Goal: Task Accomplishment & Management: Manage account settings

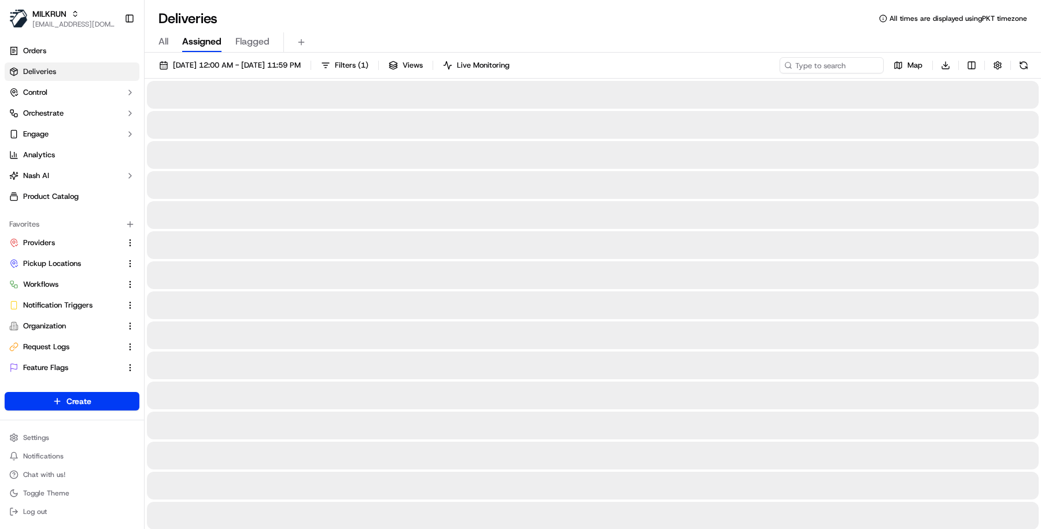
click at [61, 30] on button "[PERSON_NAME] [PERSON_NAME][EMAIL_ADDRESS][DOMAIN_NAME]" at bounding box center [62, 19] width 115 height 28
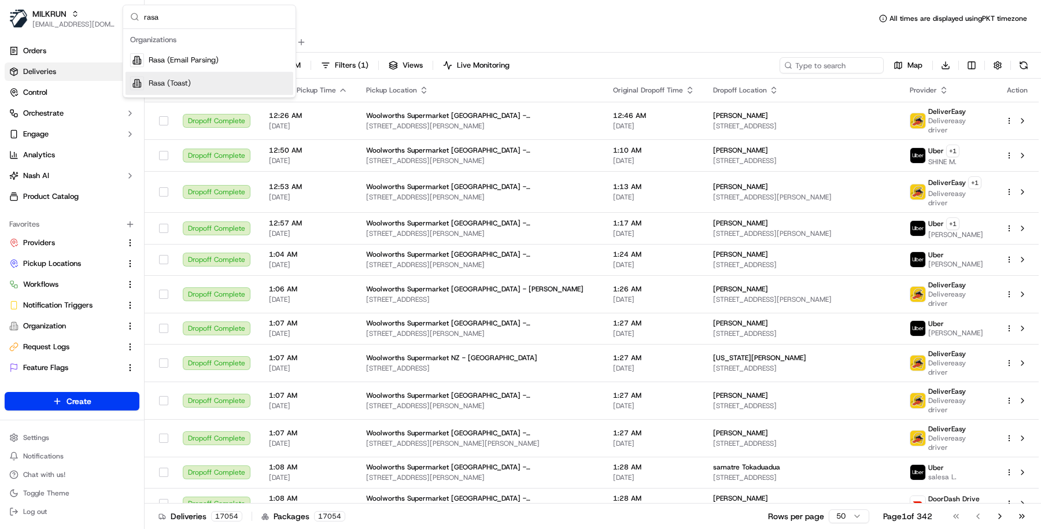
type input "rasa"
click at [212, 82] on div "Rasa (Toast)" at bounding box center [209, 83] width 168 height 23
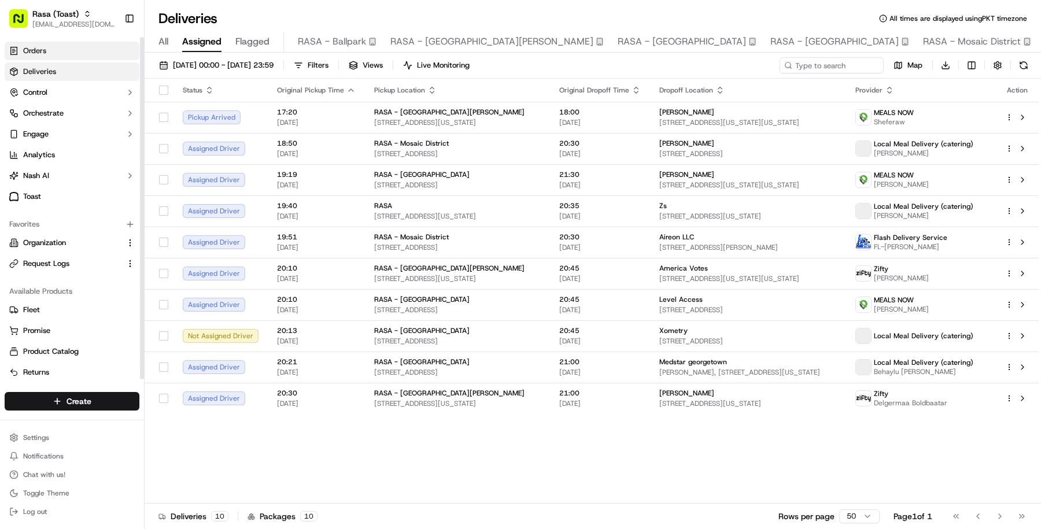
click at [74, 42] on link "Orders" at bounding box center [72, 51] width 135 height 19
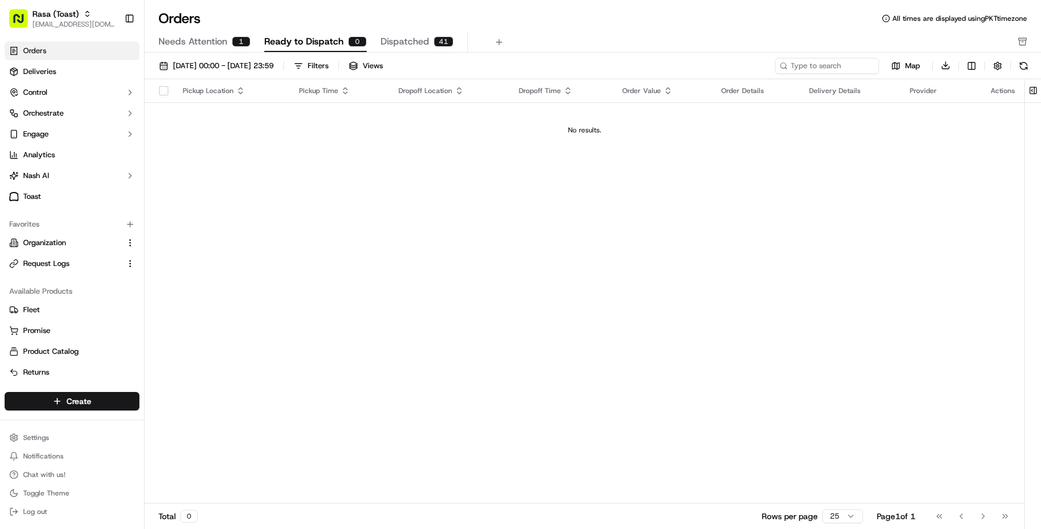
click at [206, 25] on div "Orders All times are displayed using PKT timezone" at bounding box center [593, 18] width 896 height 19
click at [217, 41] on span "Needs Attention" at bounding box center [192, 42] width 69 height 14
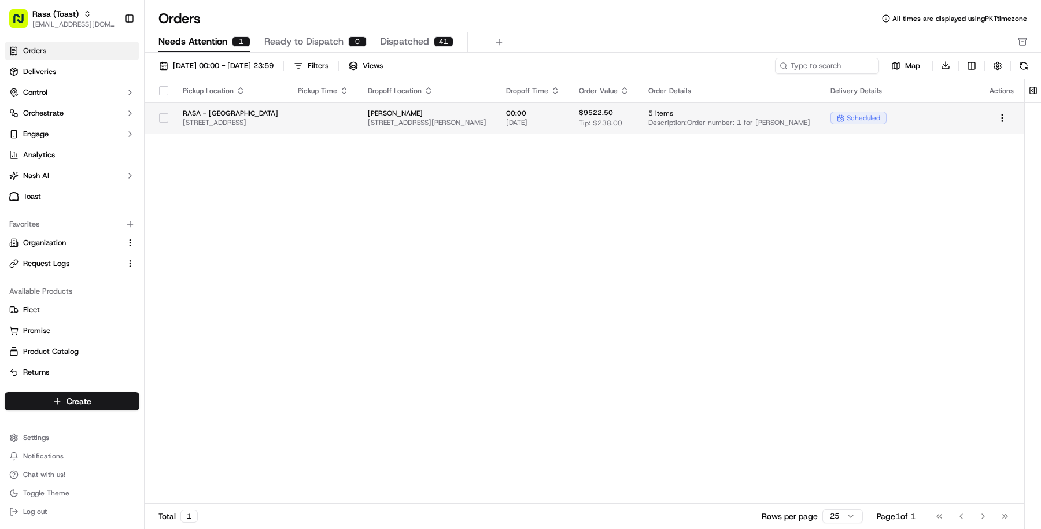
click at [359, 117] on td at bounding box center [324, 117] width 70 height 31
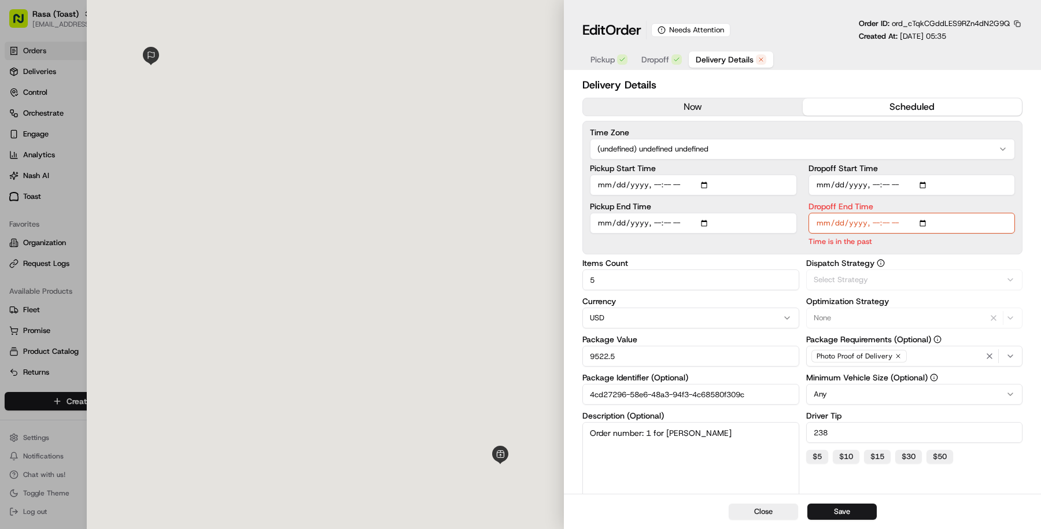
click at [730, 61] on span "Delivery Details" at bounding box center [725, 60] width 58 height 12
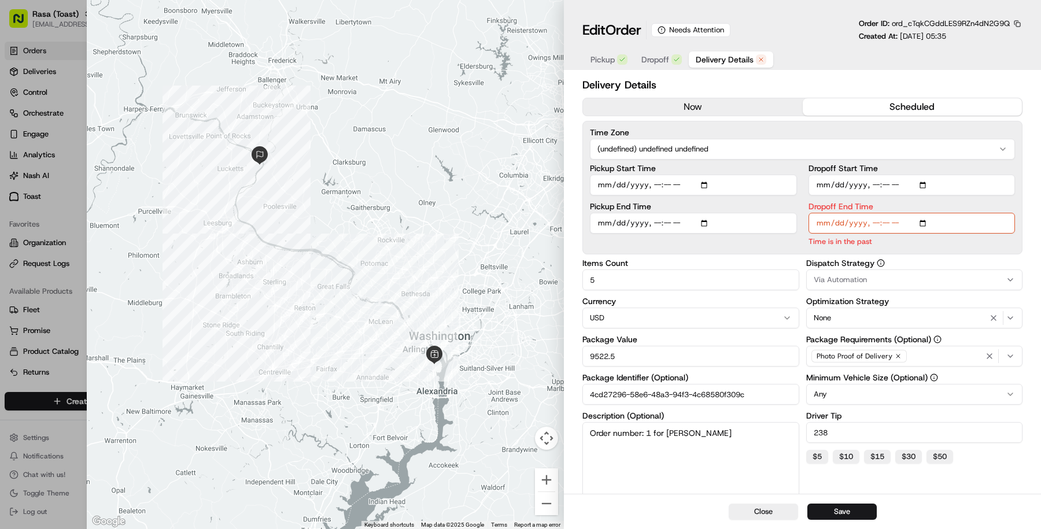
type input "1"
click at [53, 311] on div at bounding box center [520, 264] width 1041 height 529
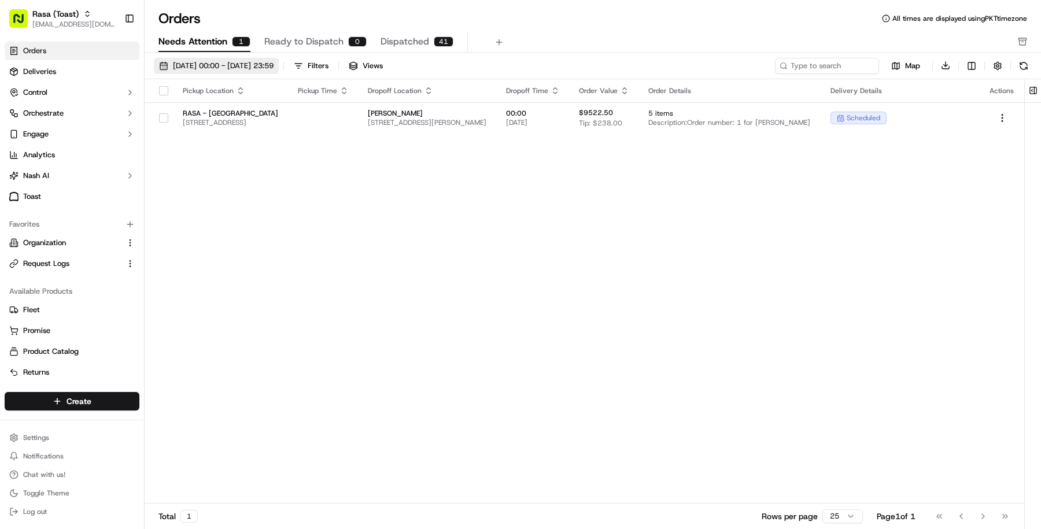
click at [274, 64] on span "01/09/2025 00:00 - 30/09/2025 23:59" at bounding box center [223, 66] width 101 height 10
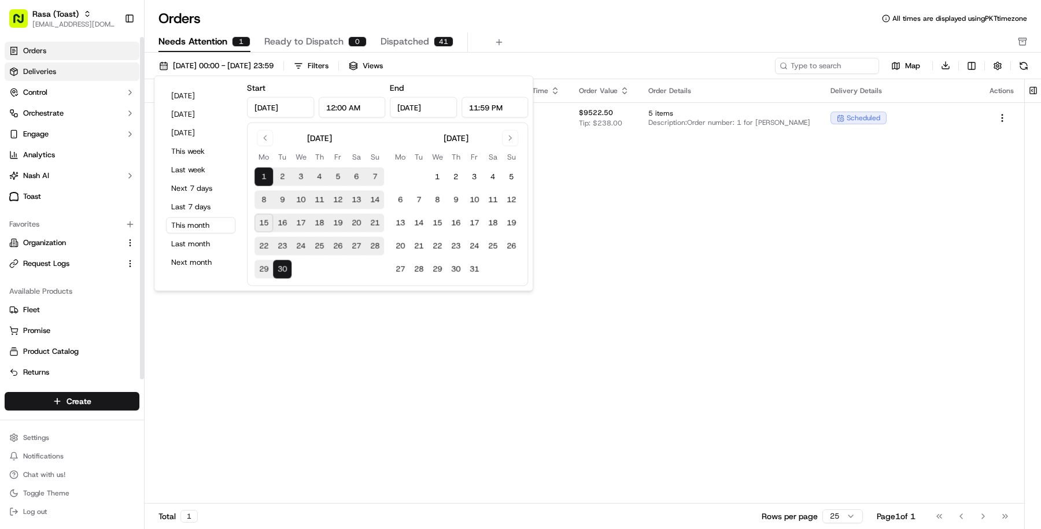
click at [78, 73] on link "Deliveries" at bounding box center [72, 71] width 135 height 19
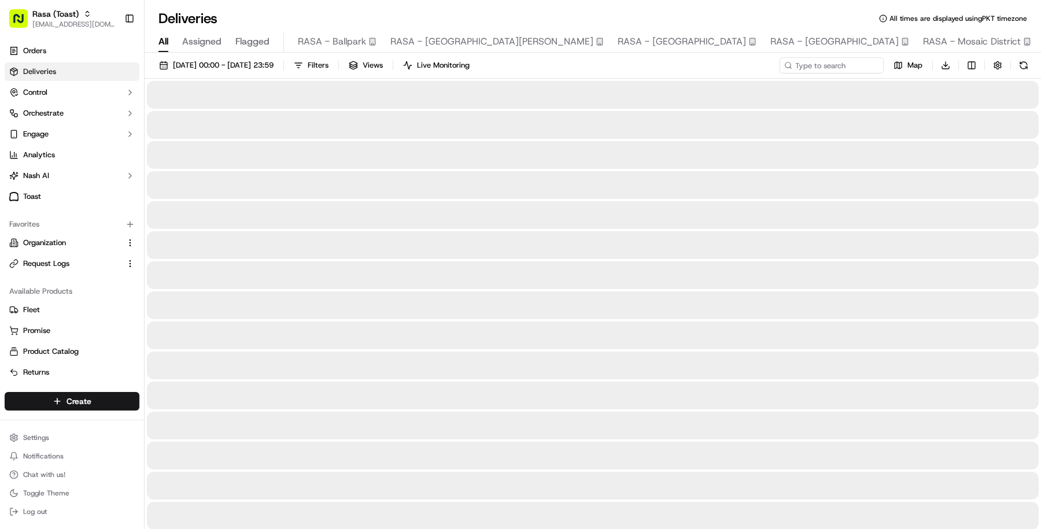
click at [161, 42] on span "All" at bounding box center [163, 42] width 10 height 14
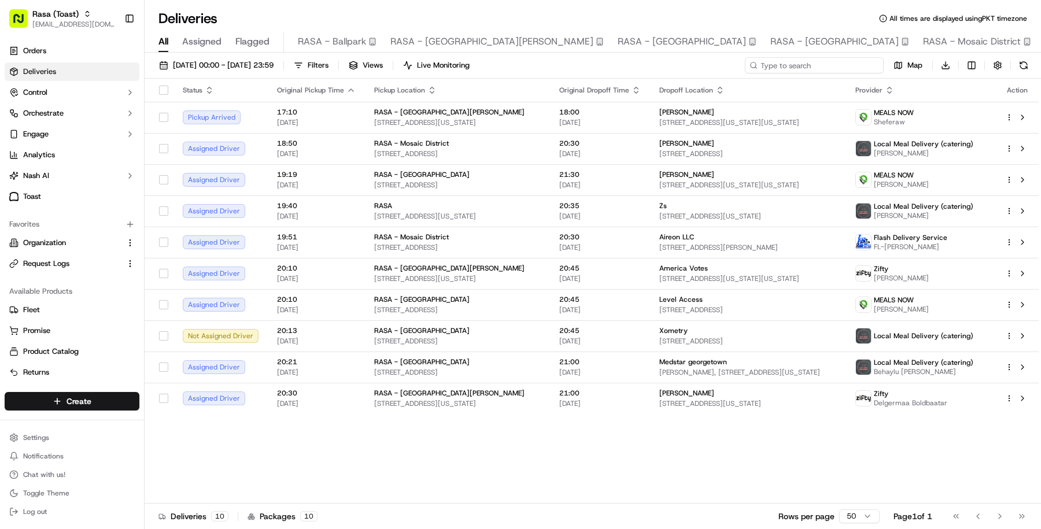
click at [831, 62] on input at bounding box center [814, 65] width 139 height 16
click at [968, 56] on div "15/09/2025 00:00 - 15/09/2025 23:59 Filters Views Live Monitoring Map Download …" at bounding box center [593, 292] width 896 height 479
click at [968, 61] on html "Rasa (Toast) masood@usenash.com Toggle Sidebar Orders Deliveries Control Orches…" at bounding box center [520, 264] width 1041 height 529
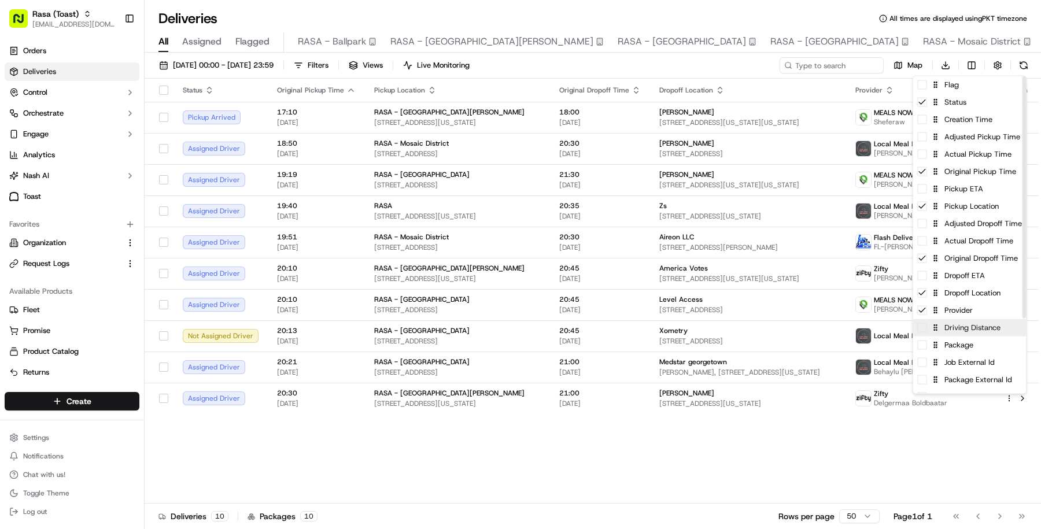
scroll to position [99, 0]
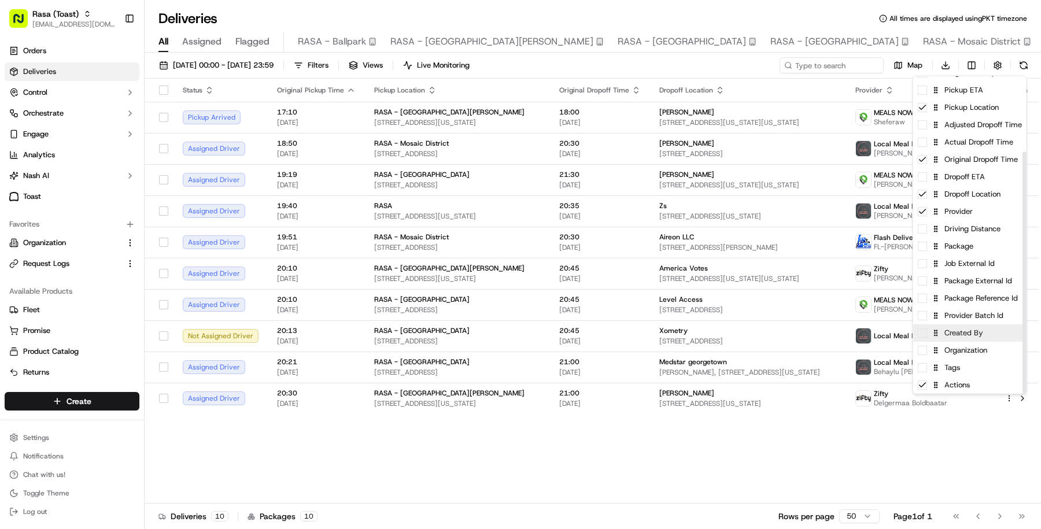
click at [981, 338] on div "Created By" at bounding box center [969, 332] width 113 height 17
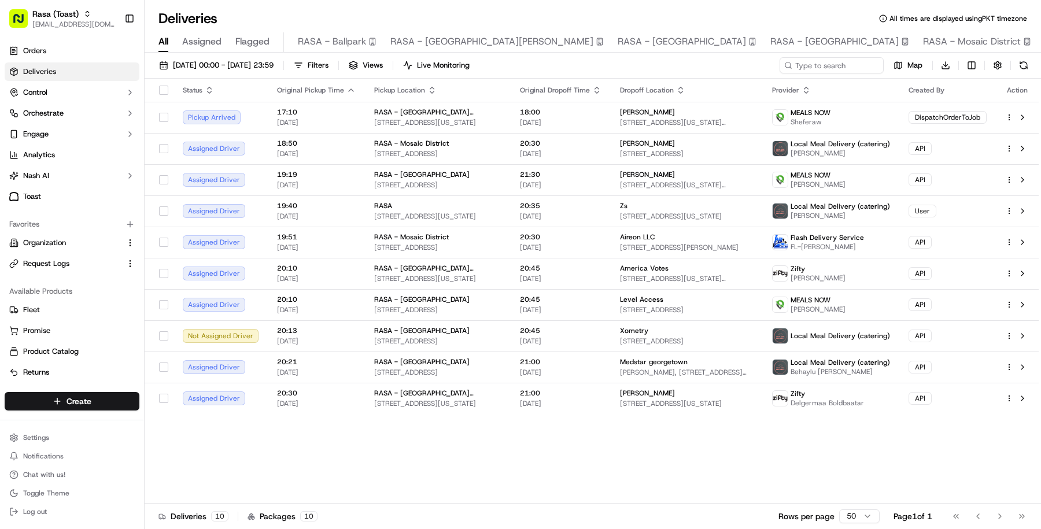
click at [738, 478] on html "Rasa (Toast) masood@usenash.com Toggle Sidebar Orders Deliveries Control Orches…" at bounding box center [520, 264] width 1041 height 529
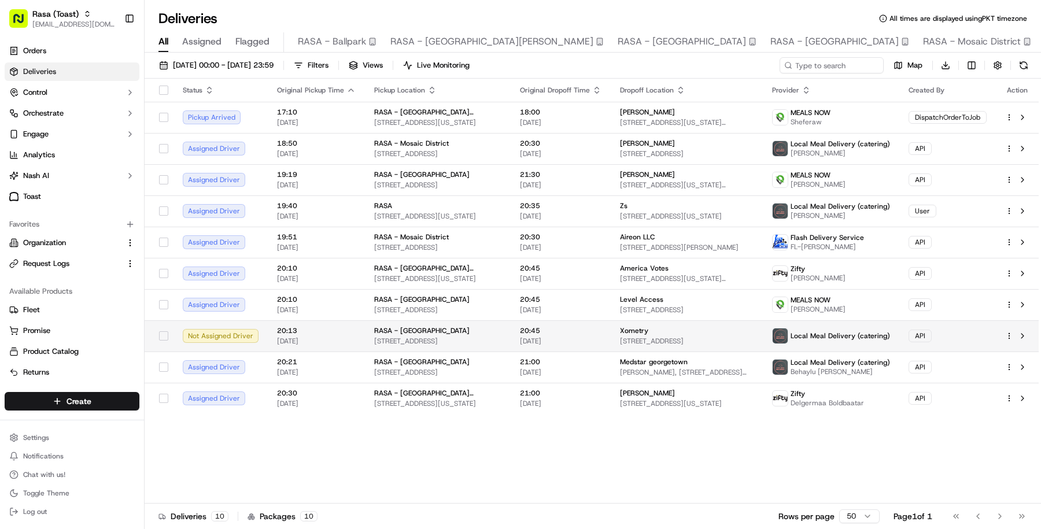
click at [611, 334] on td "Xometry 6116 Executive Blvd Suite 800, Rockville, MD 20852, USA" at bounding box center [687, 335] width 152 height 31
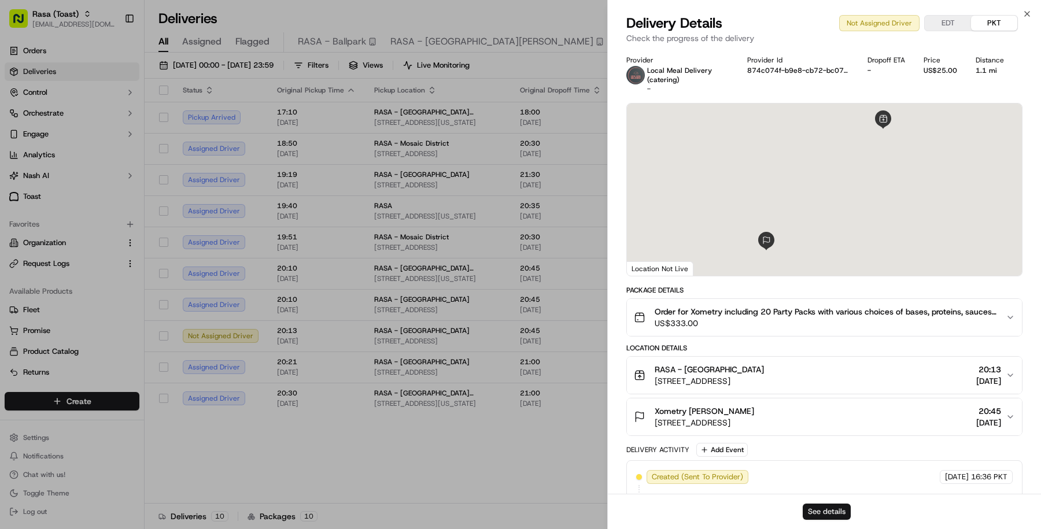
click at [829, 510] on button "See details" at bounding box center [827, 512] width 48 height 16
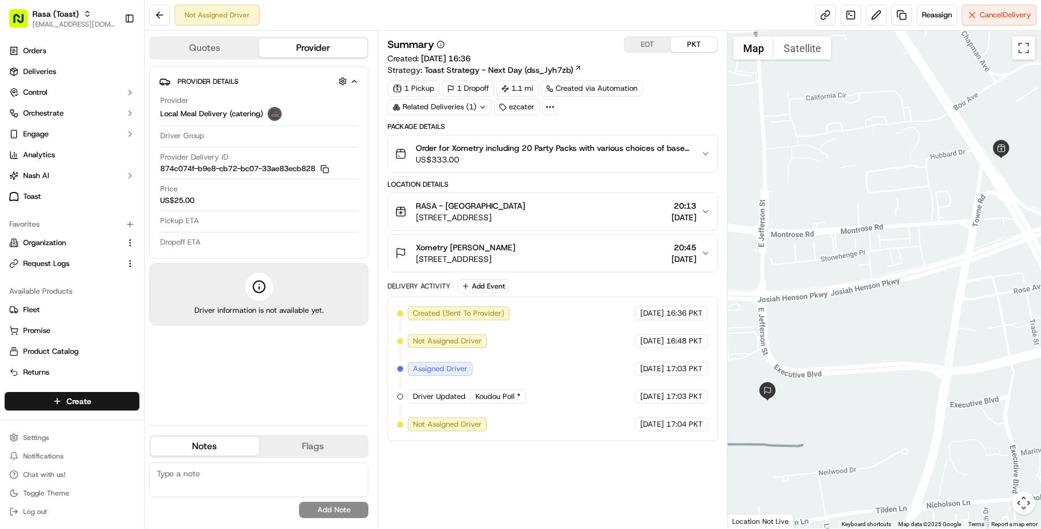
click at [517, 197] on button "RASA - Rockville 12033 Rockville Pike, Rockville, MD 20852, USA 20:13 15/09/2025" at bounding box center [552, 211] width 329 height 37
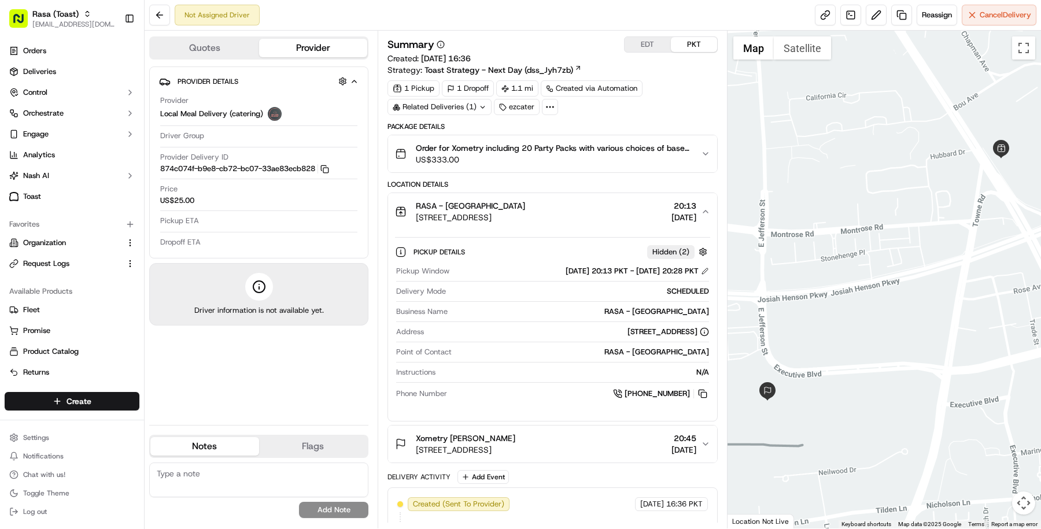
click at [551, 146] on span "Order for Xometry including 20 Party Packs with various choices of bases, prote…" at bounding box center [554, 148] width 276 height 12
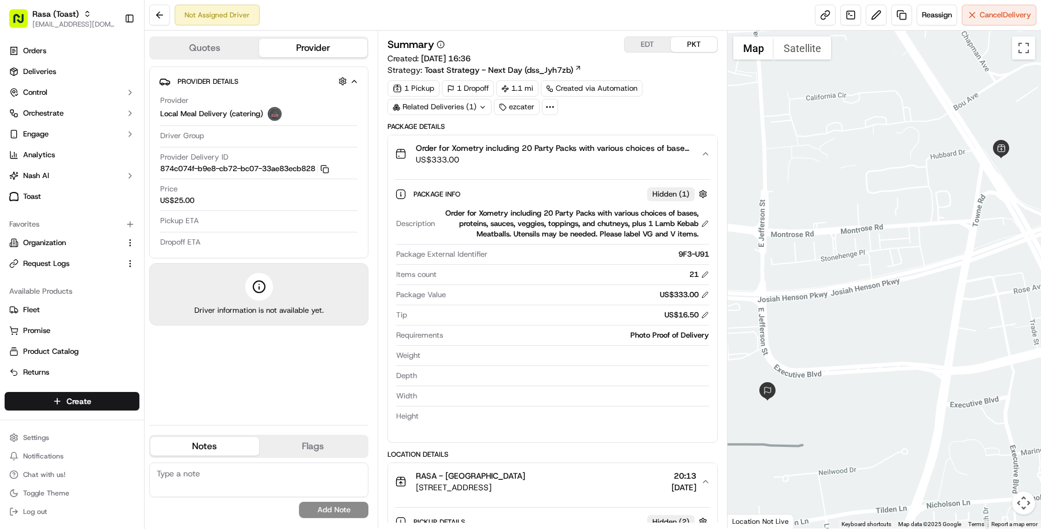
click at [453, 252] on span "Package External Identifier" at bounding box center [441, 254] width 91 height 10
click at [639, 39] on button "EDT" at bounding box center [647, 44] width 46 height 15
click at [566, 164] on button "Order for Xometry including 20 Party Packs with various choices of bases, prote…" at bounding box center [552, 153] width 329 height 37
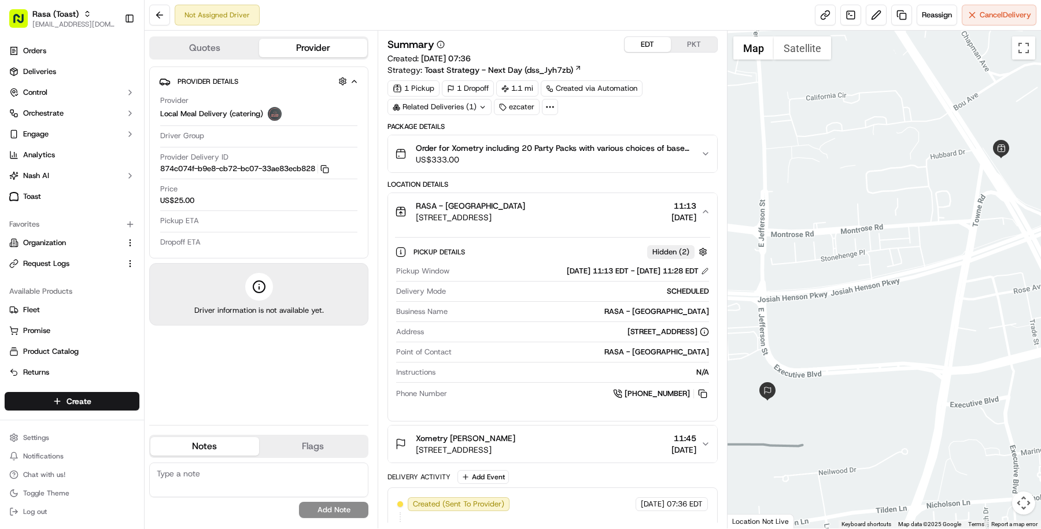
click at [525, 212] on span "[STREET_ADDRESS]" at bounding box center [470, 218] width 109 height 12
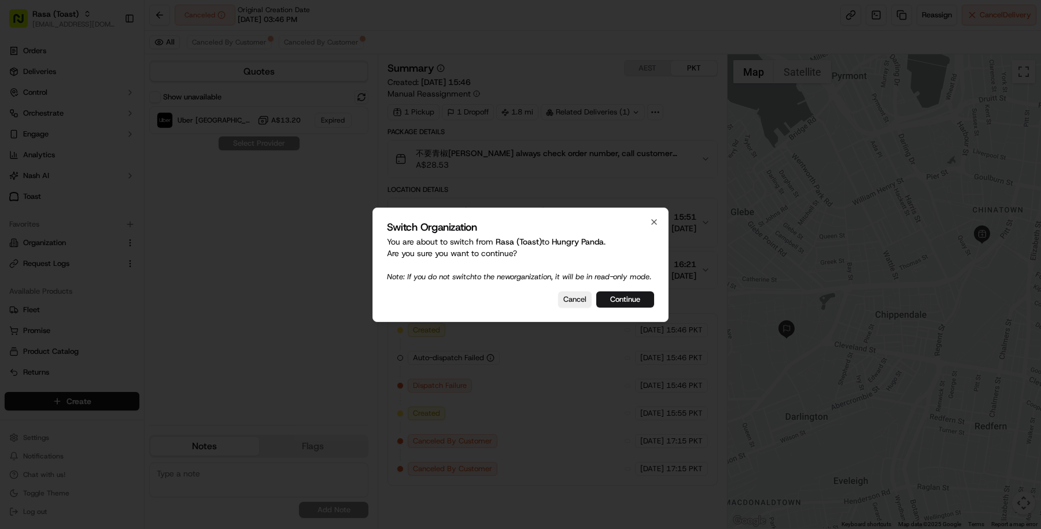
click at [621, 316] on div "Switch Organization You are about to switch from Rasa (Toast) to Hungry Panda .…" at bounding box center [520, 265] width 296 height 114
click at [621, 306] on button "Continue" at bounding box center [625, 299] width 58 height 16
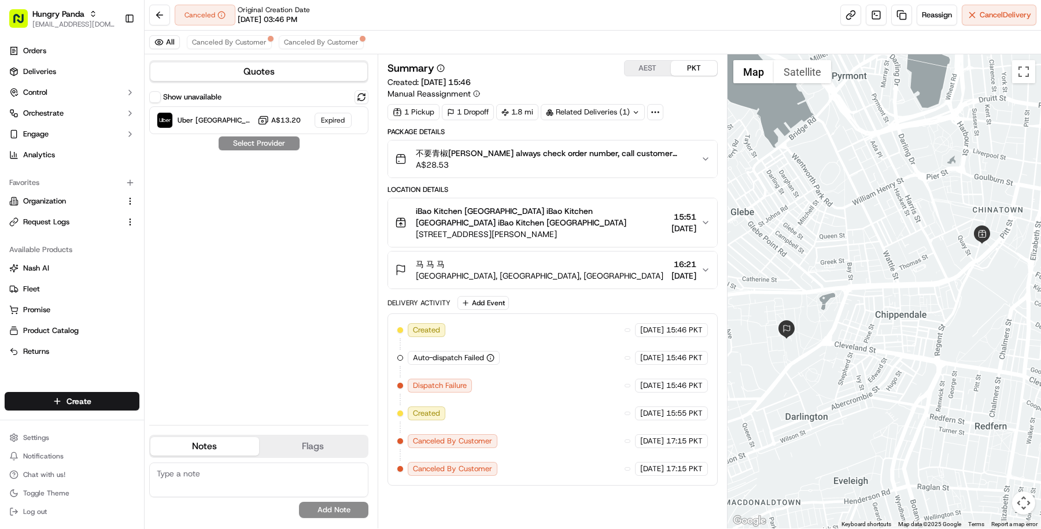
click at [621, 272] on div "马 马 马 New Law Building, Camperdown NSW 2050, Australia 16:21 10/09/2025" at bounding box center [548, 269] width 306 height 23
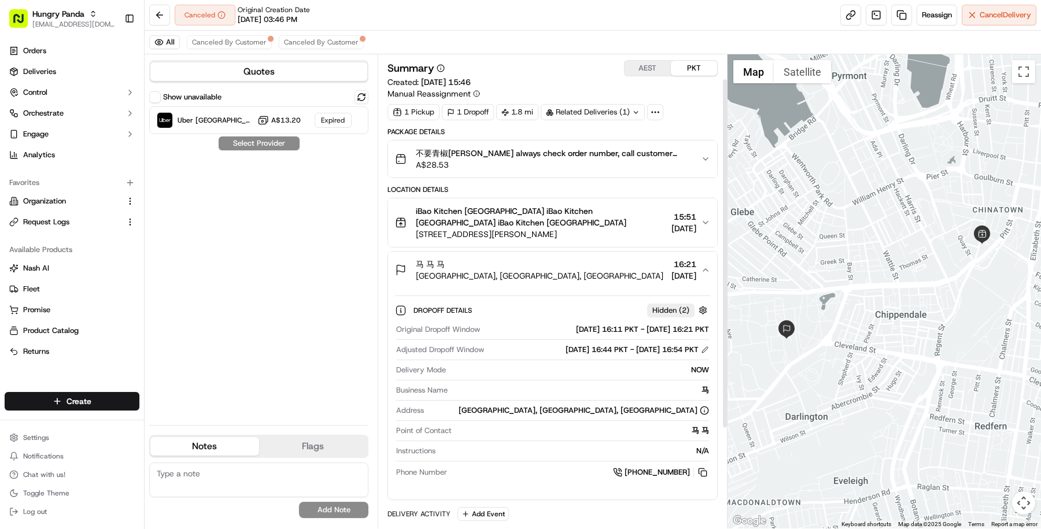
scroll to position [42, 0]
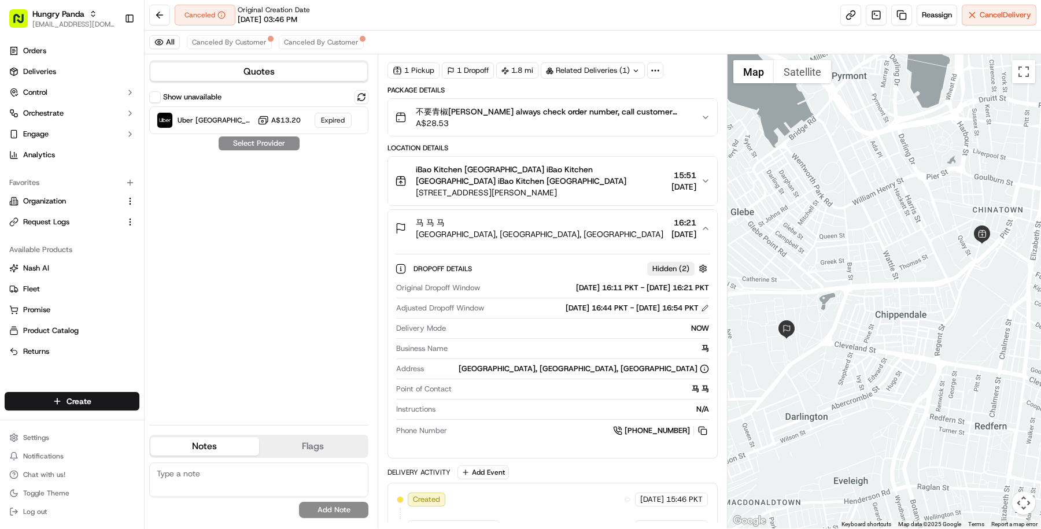
click at [617, 72] on div "Related Deliveries (1)" at bounding box center [593, 70] width 104 height 16
drag, startPoint x: 542, startPoint y: 97, endPoint x: 664, endPoint y: 100, distance: 121.5
click at [664, 100] on td "ord_GZRusz6X6MwtRetWgJGzv6" at bounding box center [606, 96] width 131 height 20
copy span "ord_GZRusz6X6MwtRetWgJGzv6"
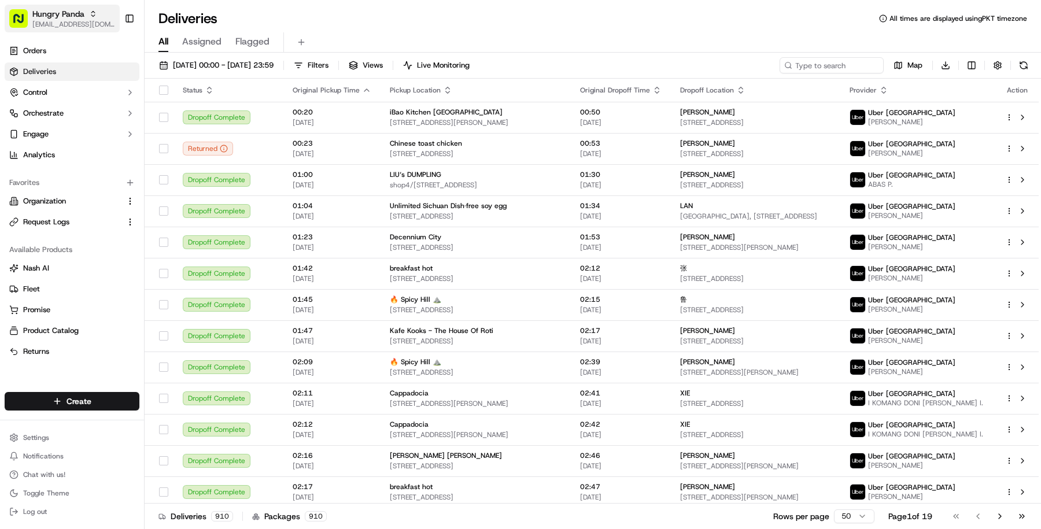
click at [55, 24] on span "[EMAIL_ADDRESS][DOMAIN_NAME]" at bounding box center [73, 24] width 83 height 9
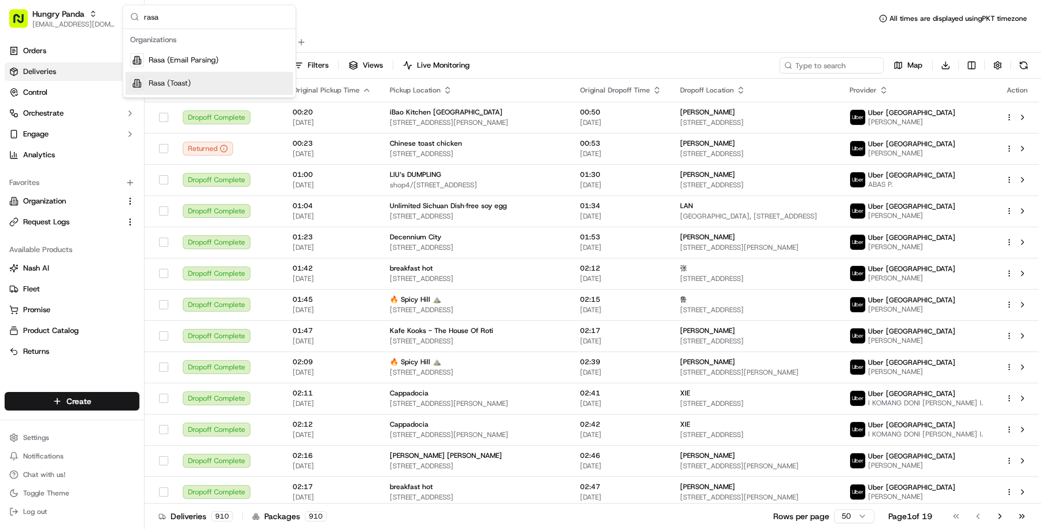
type input "rasa"
click at [210, 89] on div "Rasa (Toast)" at bounding box center [209, 83] width 168 height 23
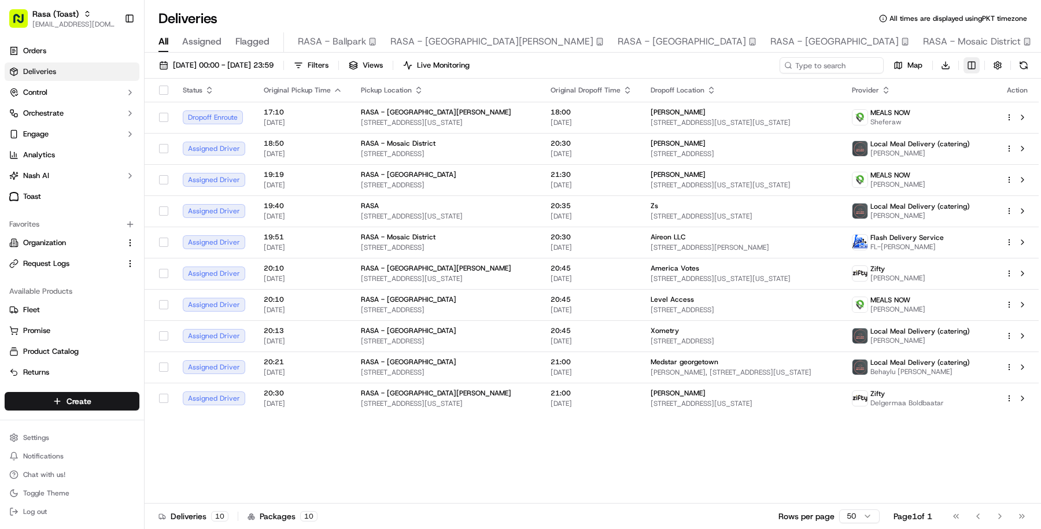
click at [968, 57] on html "Rasa (Toast) [EMAIL_ADDRESS][DOMAIN_NAME] Toggle Sidebar Orders Deliveries Cont…" at bounding box center [520, 264] width 1041 height 529
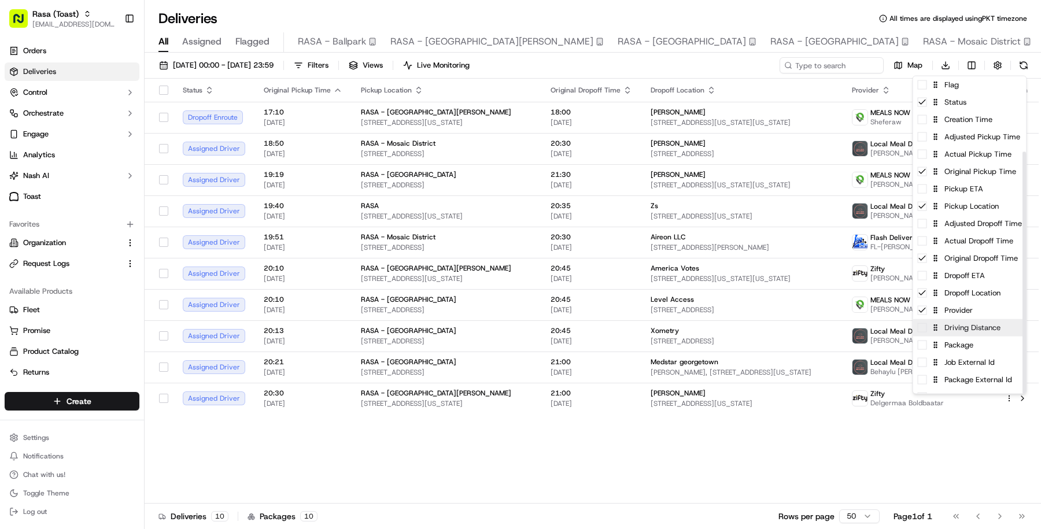
scroll to position [99, 0]
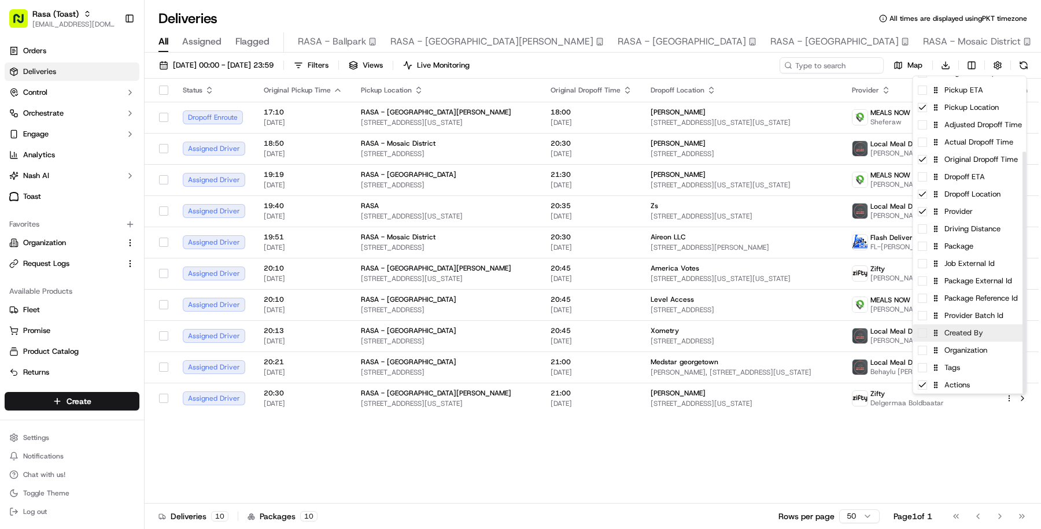
click at [977, 332] on div "Created By" at bounding box center [969, 332] width 113 height 17
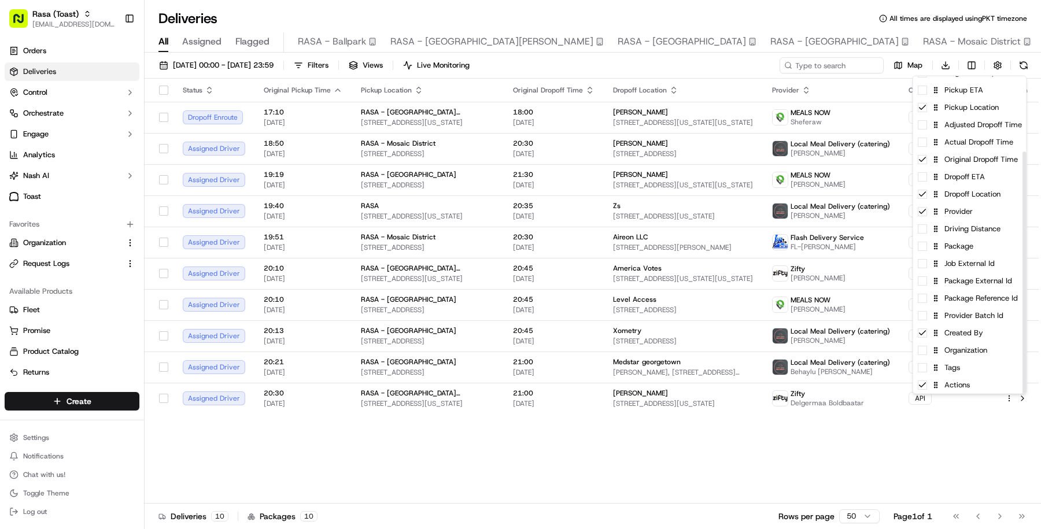
click at [689, 428] on html "Rasa (Toast) masood@usenash.com Toggle Sidebar Orders Deliveries Control Orches…" at bounding box center [520, 264] width 1041 height 529
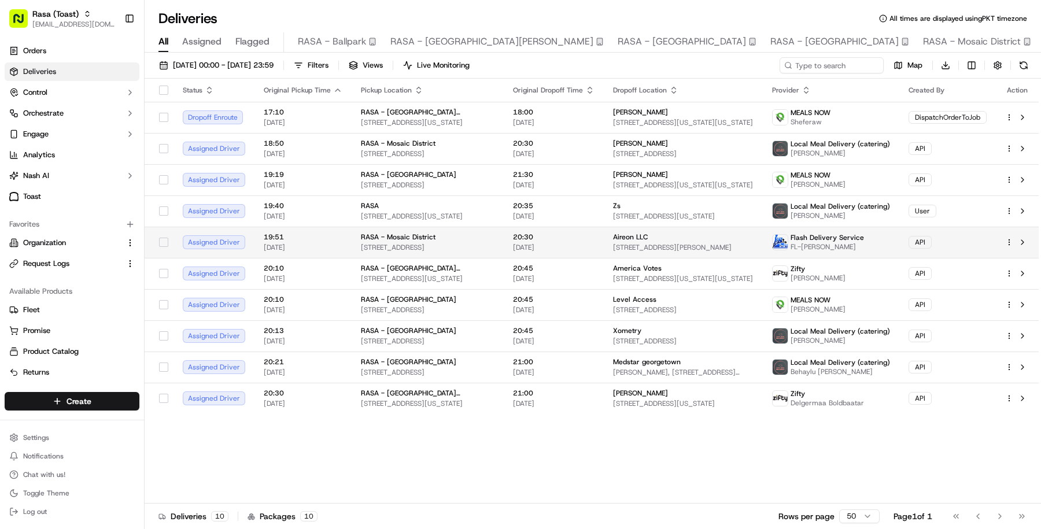
click at [697, 241] on div "Aireon LLC 8484 Westpark Dr Suite #300, McLean, VA 22102, USA" at bounding box center [683, 242] width 141 height 20
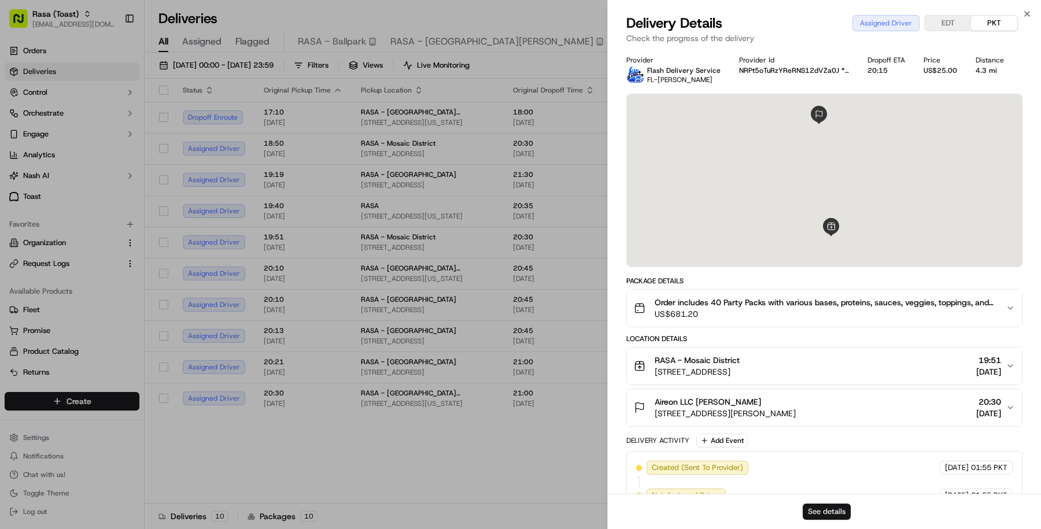
click at [830, 512] on button "See details" at bounding box center [827, 512] width 48 height 16
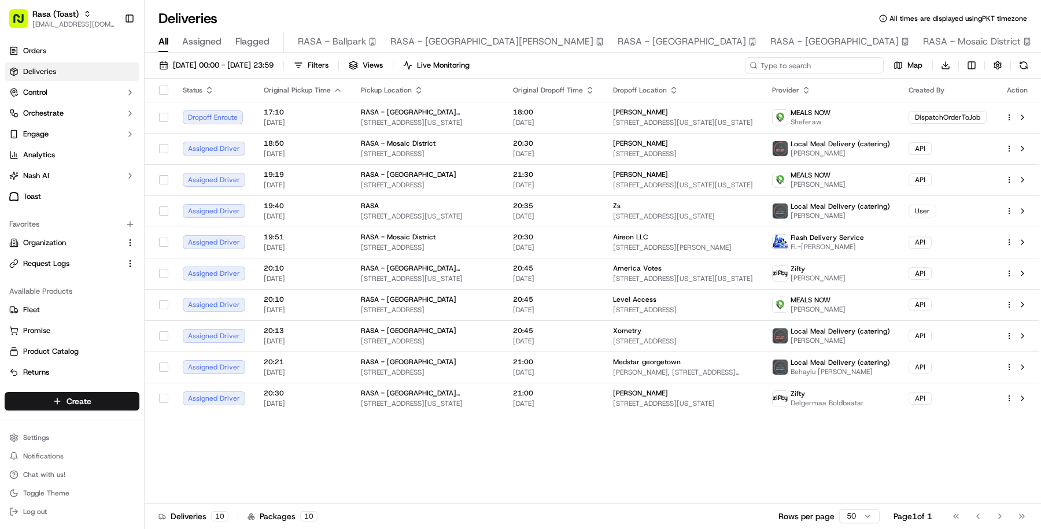
click at [831, 57] on input at bounding box center [814, 65] width 139 height 16
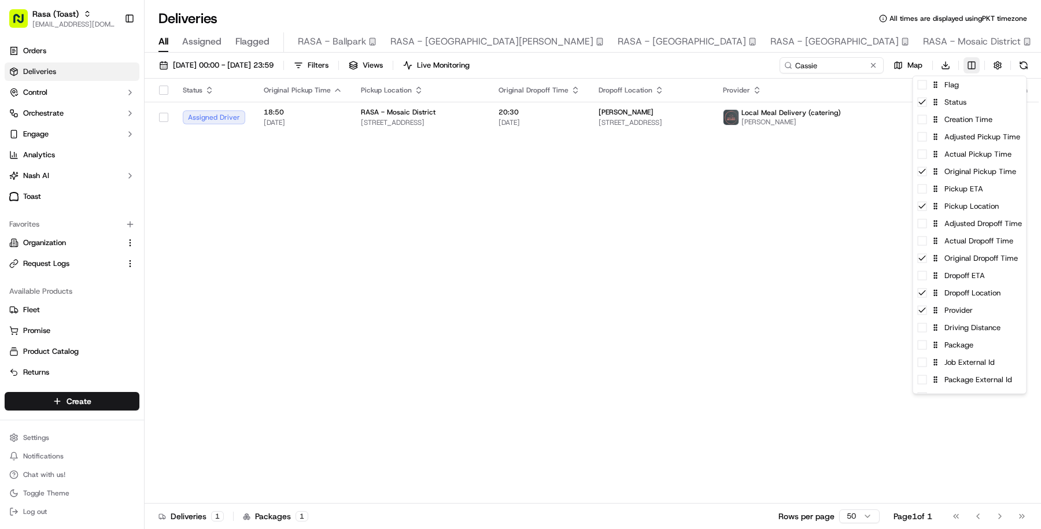
click at [972, 69] on html "Rasa (Toast) masood@usenash.com Toggle Sidebar Orders Deliveries Control Orches…" at bounding box center [520, 264] width 1041 height 529
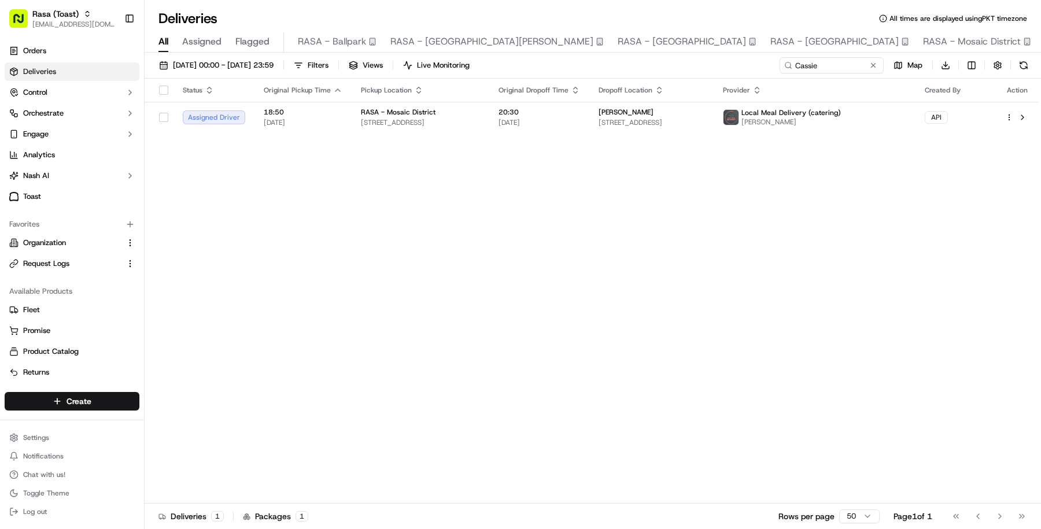
click at [668, 229] on html "Rasa (Toast) masood@usenash.com Toggle Sidebar Orders Deliveries Control Orches…" at bounding box center [520, 264] width 1041 height 529
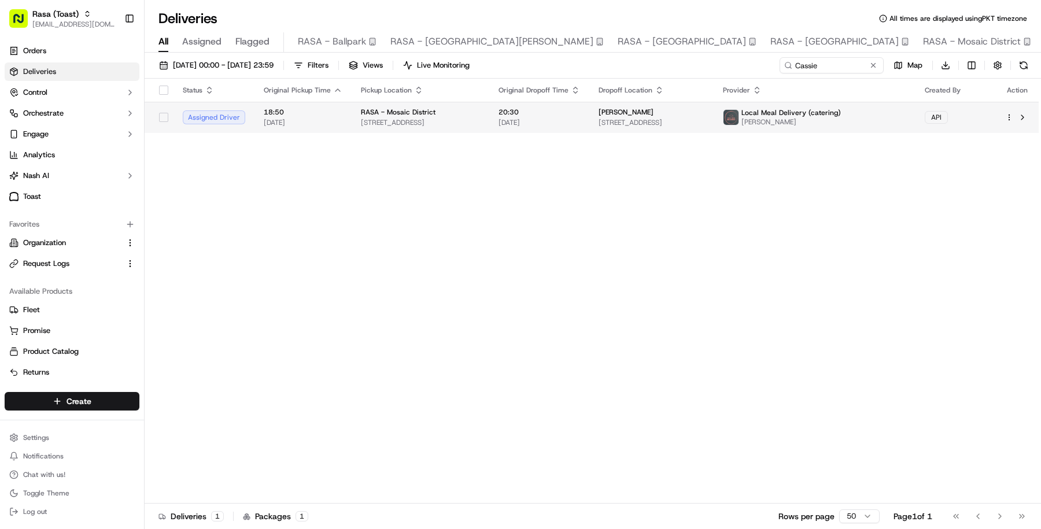
click at [692, 118] on span "3300 Gallows Rd, 4th floor, Falls Church, VA 22042, US" at bounding box center [651, 122] width 106 height 9
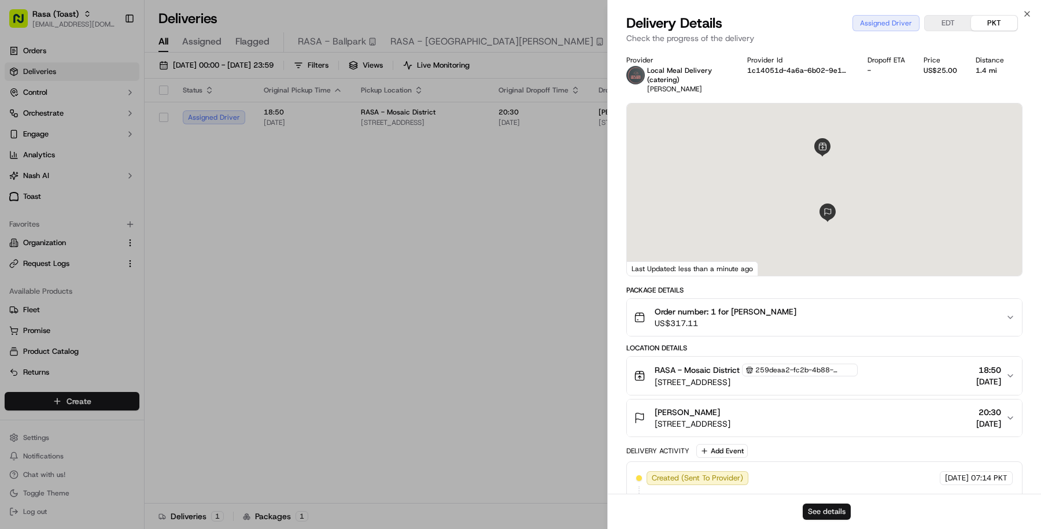
click at [814, 509] on button "See details" at bounding box center [827, 512] width 48 height 16
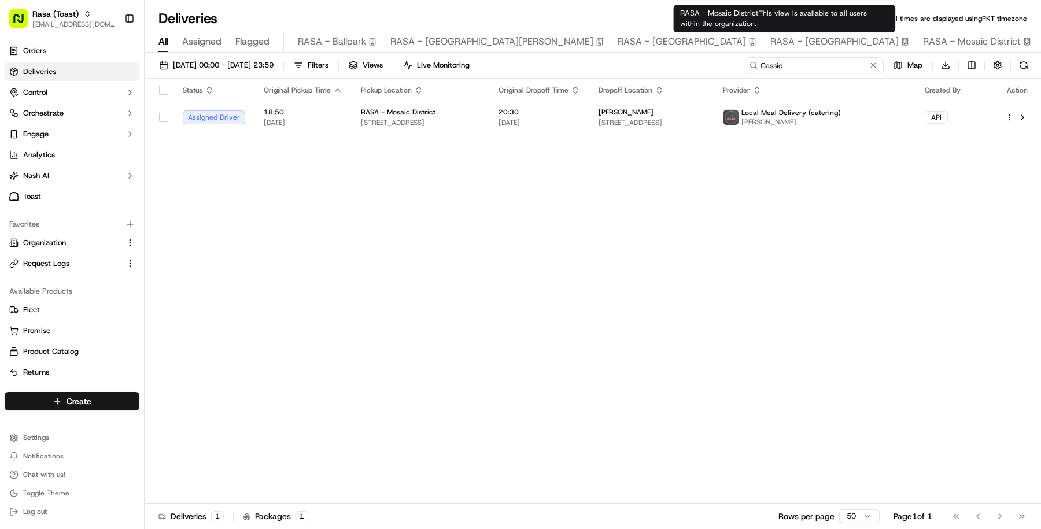
click at [818, 57] on input "Cassie" at bounding box center [814, 65] width 139 height 16
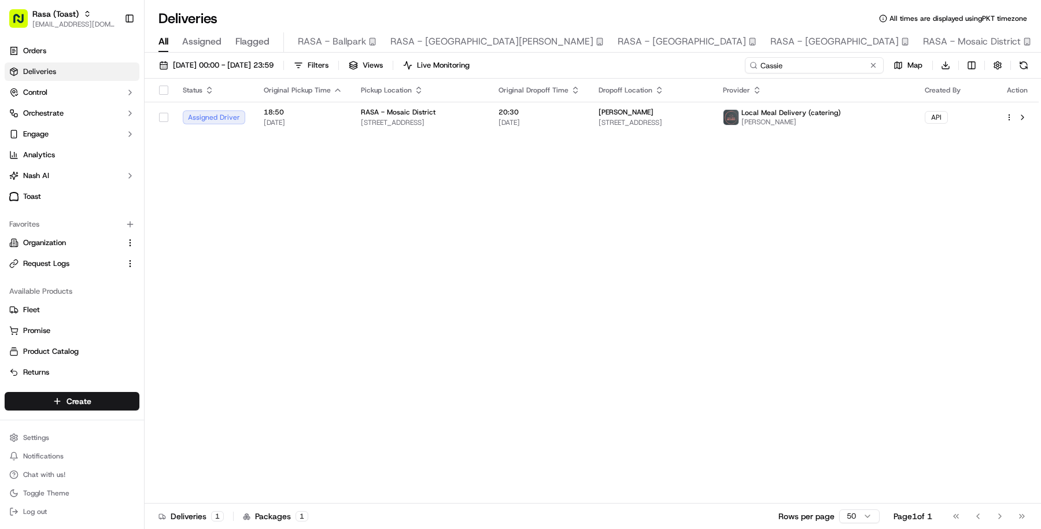
click at [818, 57] on input "Cassie" at bounding box center [814, 65] width 139 height 16
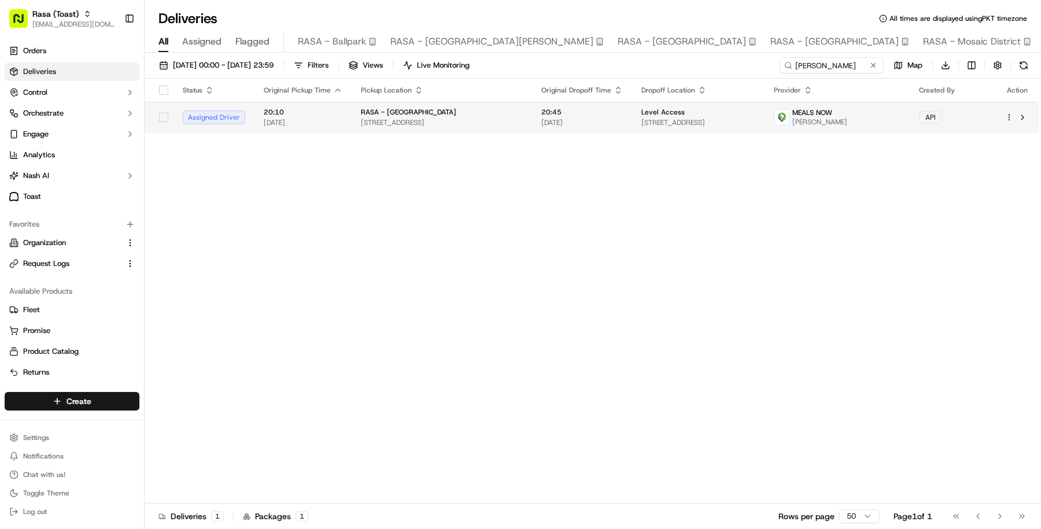
click at [764, 128] on td "Level Access 1310 N Courthouse Rd #860, Arlington, VA 22201, USA" at bounding box center [698, 117] width 132 height 31
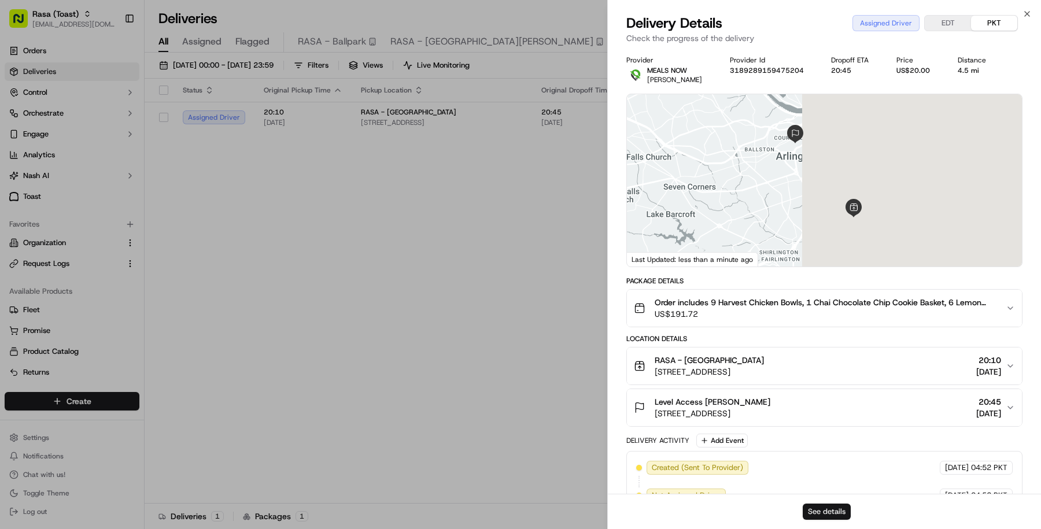
click at [816, 514] on button "See details" at bounding box center [827, 512] width 48 height 16
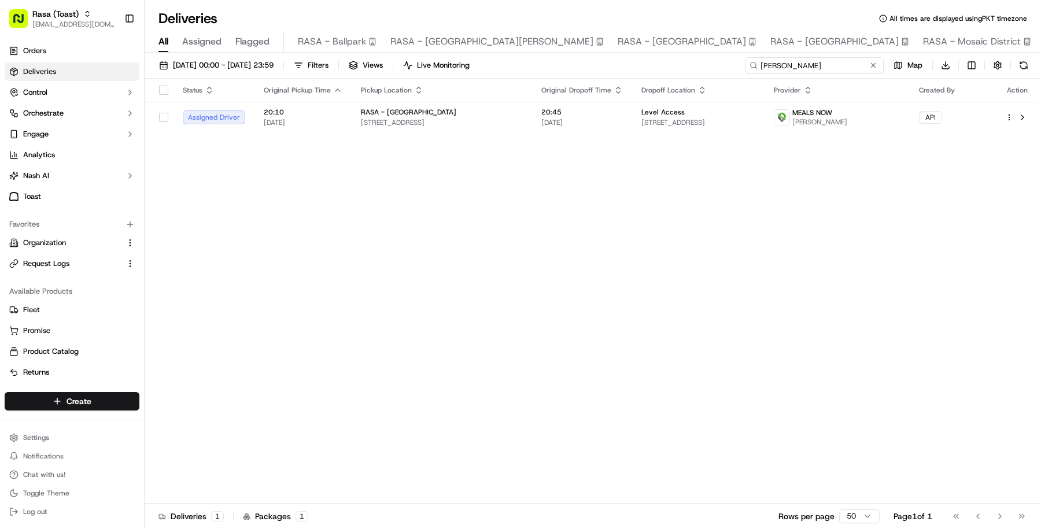
click at [833, 64] on input "Stacey" at bounding box center [814, 65] width 139 height 16
paste input "[STREET_ADDRESS]"
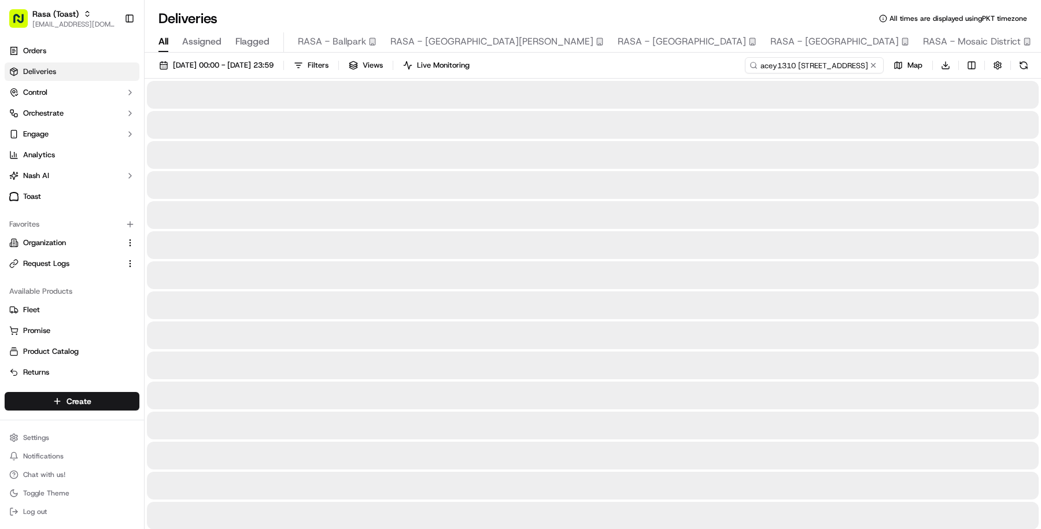
drag, startPoint x: 777, startPoint y: 63, endPoint x: 883, endPoint y: 69, distance: 106.0
click at [883, 69] on input "Stacey1310 N Courthouse Rd #860, Arlington, VA 22201, USA" at bounding box center [814, 65] width 139 height 16
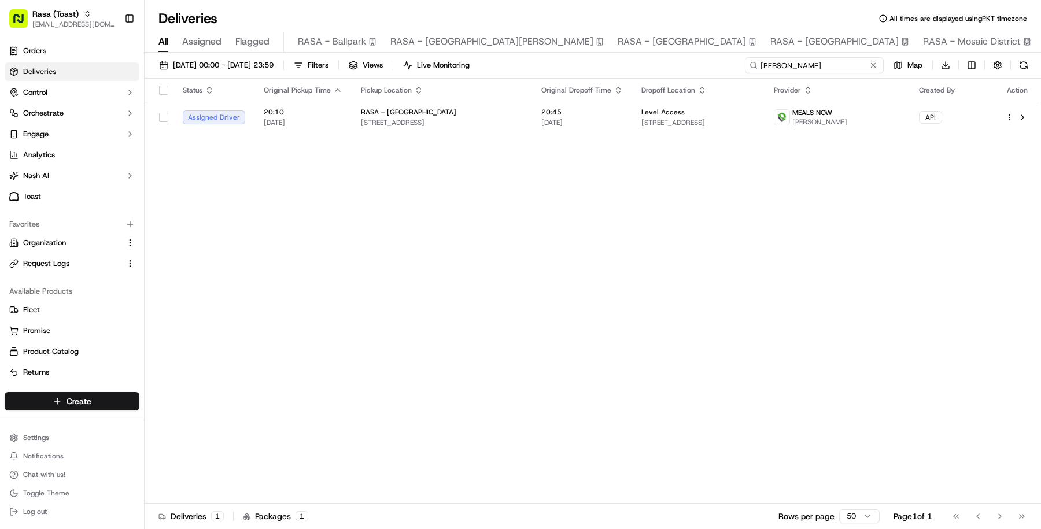
click at [766, 66] on input "Stacey" at bounding box center [814, 65] width 139 height 16
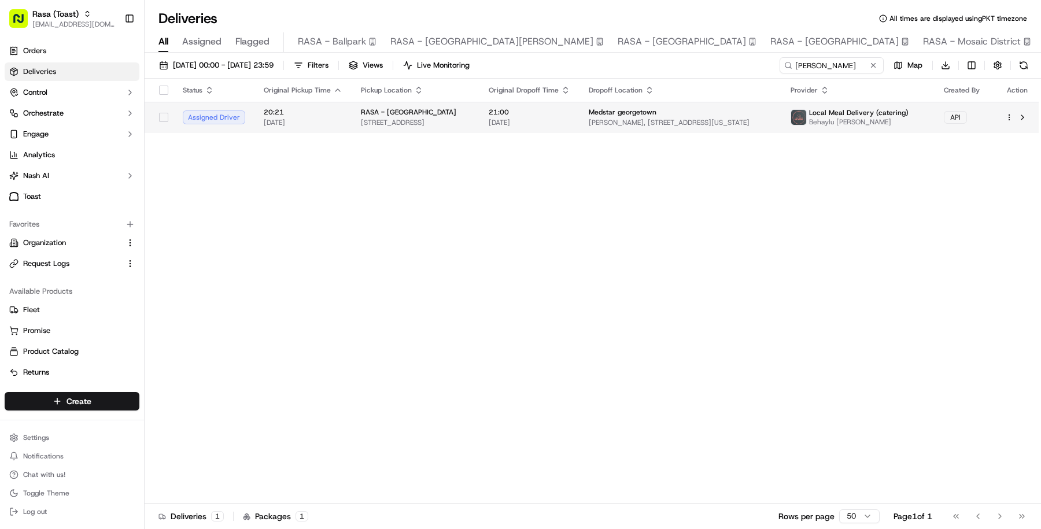
click at [643, 117] on div "Medstar georgetown Darnall Hall, 3800 Reservoir Rd NW, Washington, DC 20007, USA" at bounding box center [680, 118] width 183 height 20
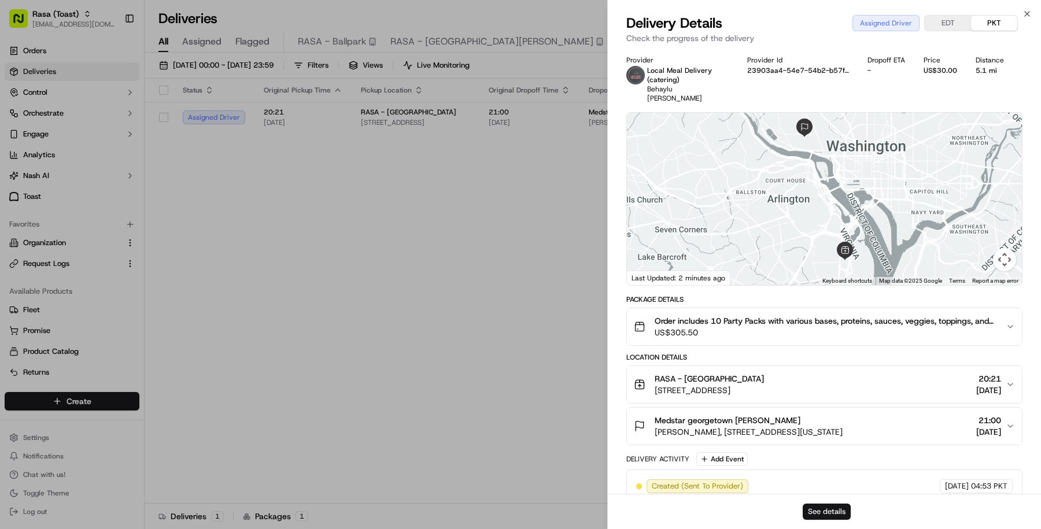
click at [812, 512] on button "See details" at bounding box center [827, 512] width 48 height 16
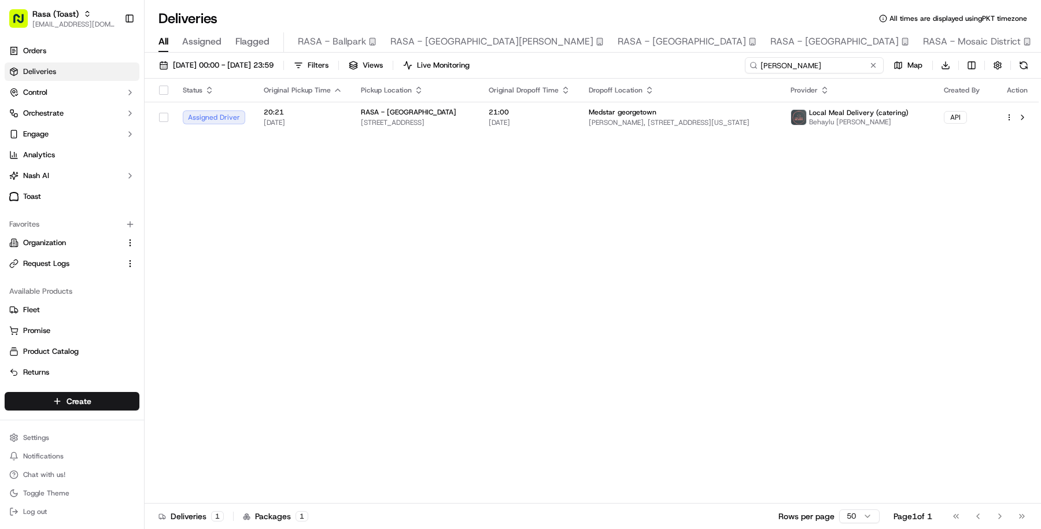
click at [821, 69] on input "Chris" at bounding box center [814, 65] width 139 height 16
type input "Rahul"
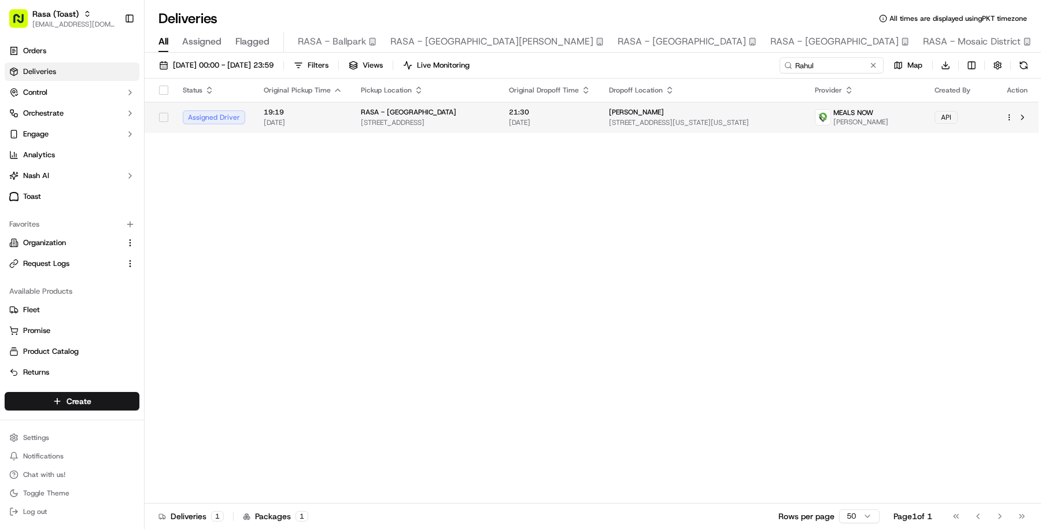
click at [482, 113] on div "RASA - [GEOGRAPHIC_DATA]" at bounding box center [426, 112] width 130 height 9
click at [600, 127] on td "21:30 15/09/2025" at bounding box center [550, 117] width 100 height 31
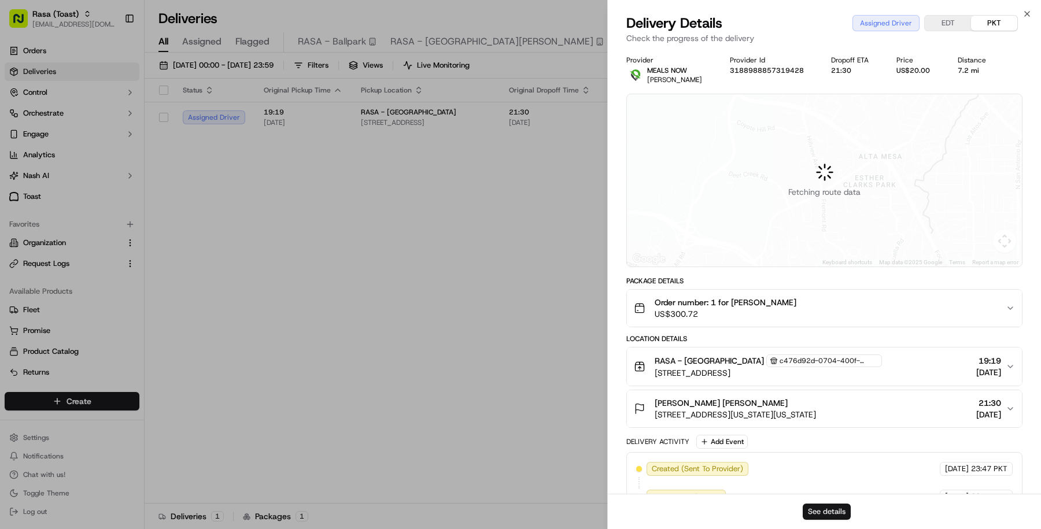
click at [815, 511] on button "See details" at bounding box center [827, 512] width 48 height 16
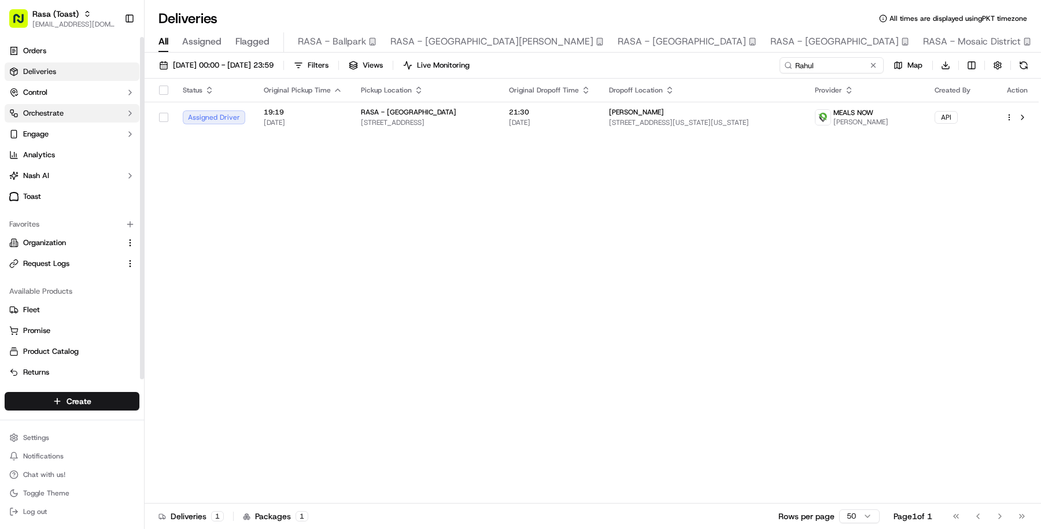
click at [85, 109] on button "Orchestrate" at bounding box center [72, 113] width 135 height 19
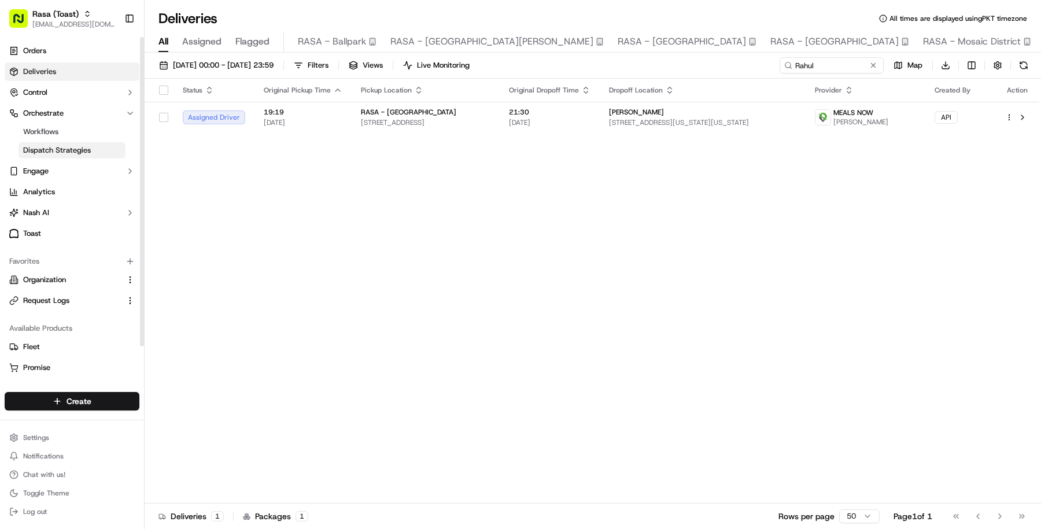
click at [83, 148] on span "Dispatch Strategies" at bounding box center [57, 150] width 68 height 10
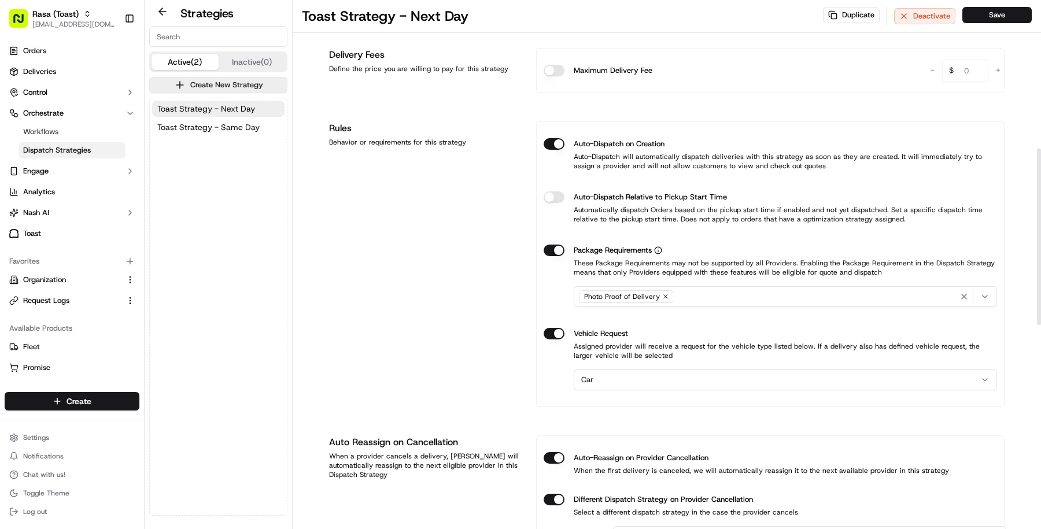
scroll to position [322, 0]
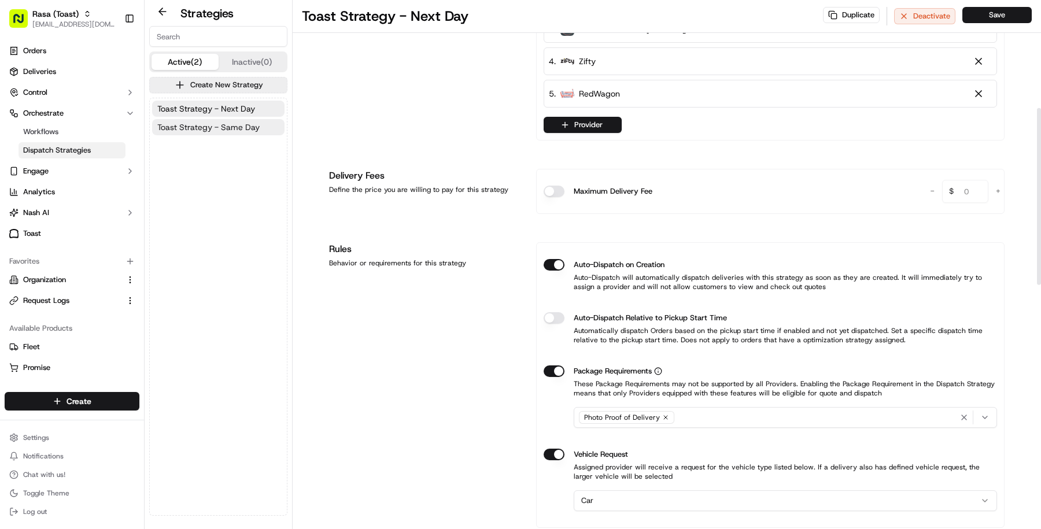
click at [236, 126] on span "Toast Strategy - Same Day" at bounding box center [208, 127] width 102 height 12
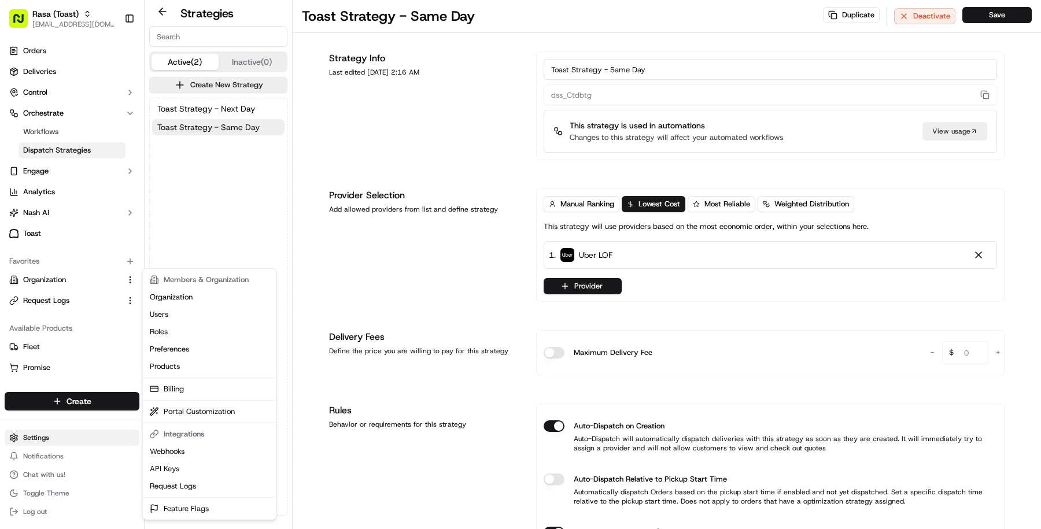
click at [101, 433] on html "Rasa (Toast) masood@usenash.com Toggle Sidebar Orders Deliveries Control Orches…" at bounding box center [520, 264] width 1041 height 529
click at [214, 514] on link "Feature Flags" at bounding box center [209, 508] width 129 height 17
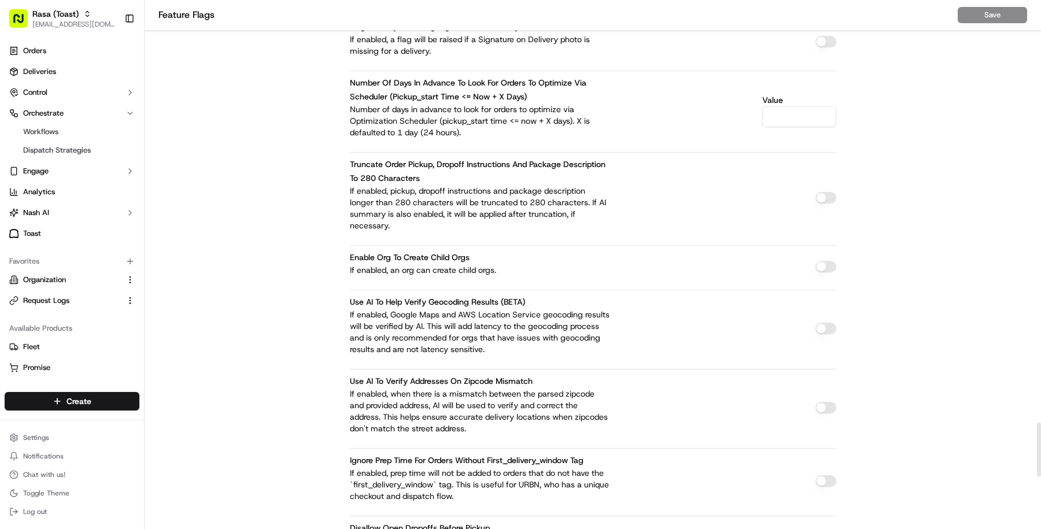
scroll to position [4635, 0]
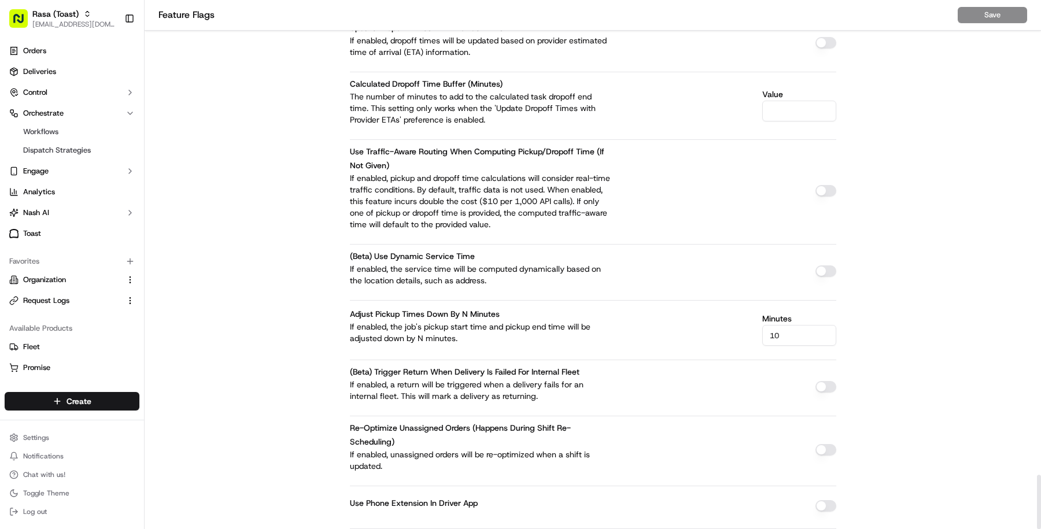
click at [424, 309] on label "Adjust Pickup Times Down by N Minutes" at bounding box center [425, 314] width 150 height 10
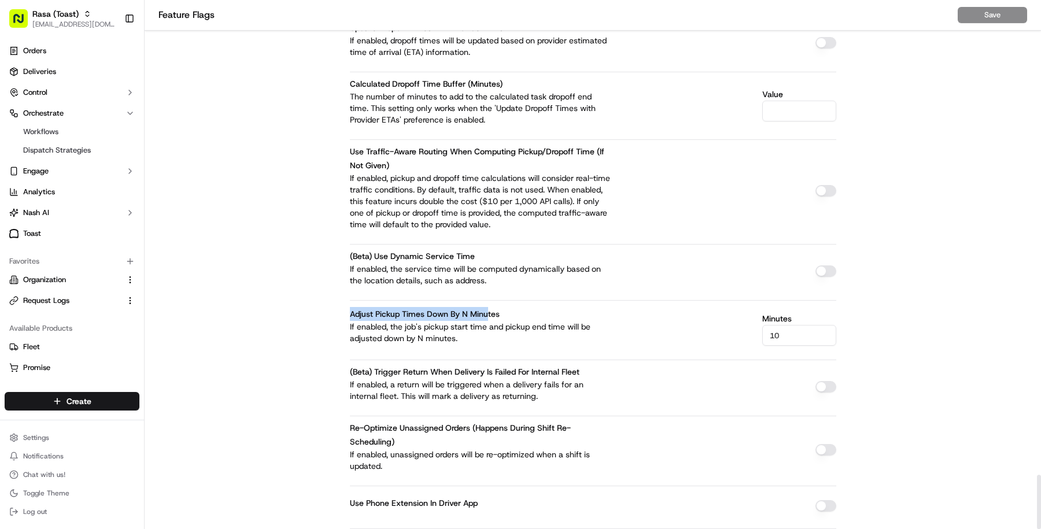
drag, startPoint x: 344, startPoint y: 259, endPoint x: 490, endPoint y: 259, distance: 146.3
drag, startPoint x: 511, startPoint y: 260, endPoint x: 340, endPoint y: 265, distance: 170.7
copy label "Adjust Pickup Times Down by N Minutes"
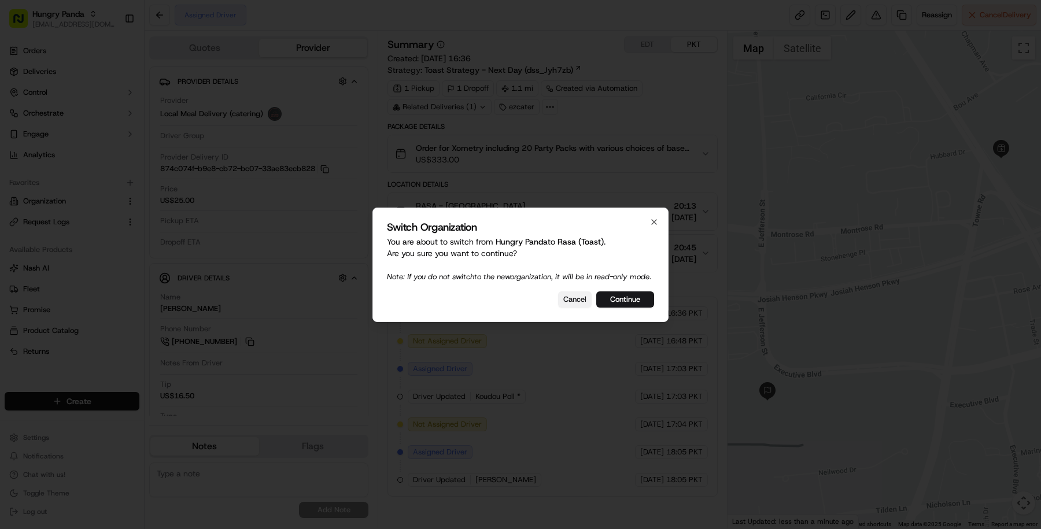
click at [579, 302] on button "Cancel" at bounding box center [575, 299] width 34 height 16
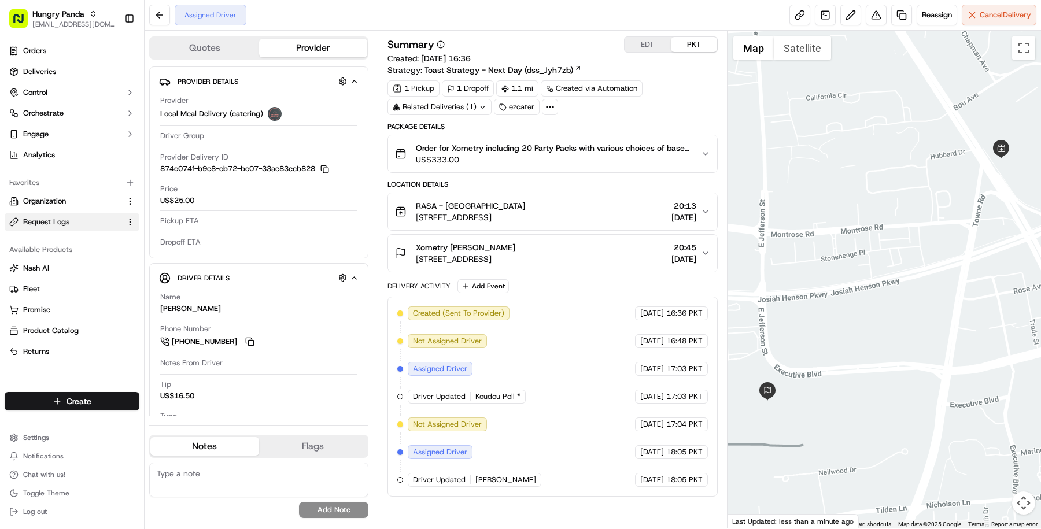
click at [80, 215] on button "Request Logs" at bounding box center [72, 222] width 135 height 19
click at [61, 222] on span "Request Logs" at bounding box center [46, 222] width 46 height 10
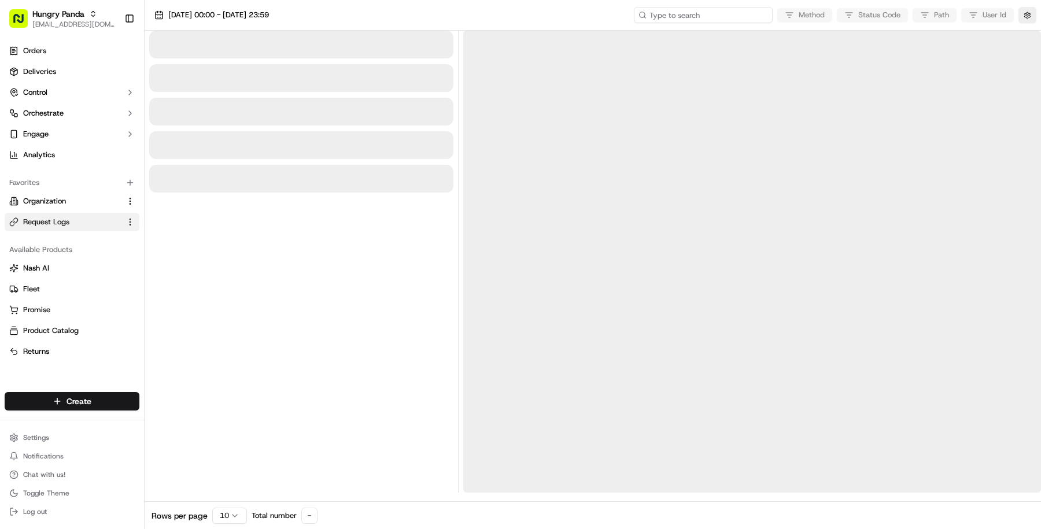
click at [709, 12] on input at bounding box center [703, 15] width 139 height 16
paste input "ord_GZRusz6X6MwtRetWgJGzv6"
type input "ord_GZRusz6X6MwtRetWgJGzv6"
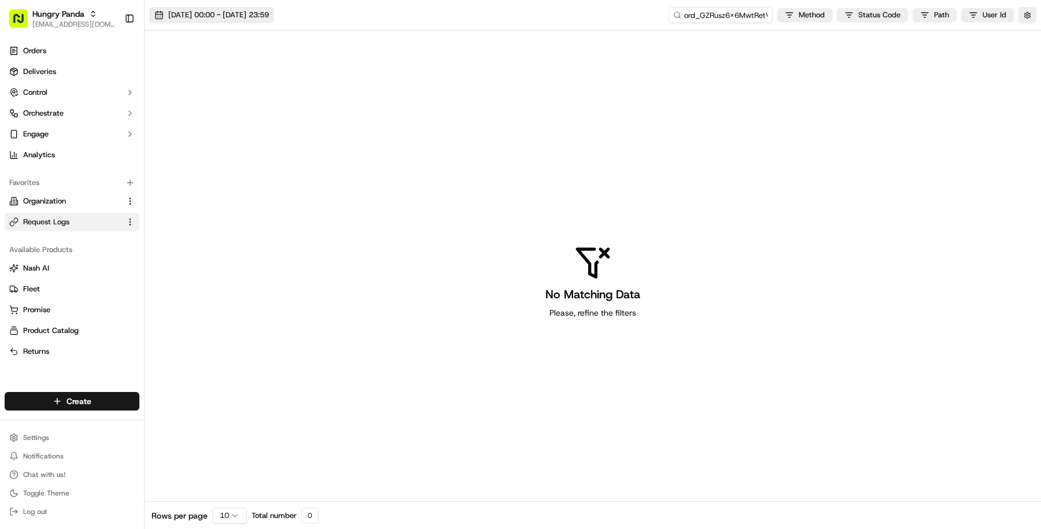
click at [254, 13] on span "15/09/2025 00:00 - 15/09/2025 23:59" at bounding box center [218, 15] width 101 height 10
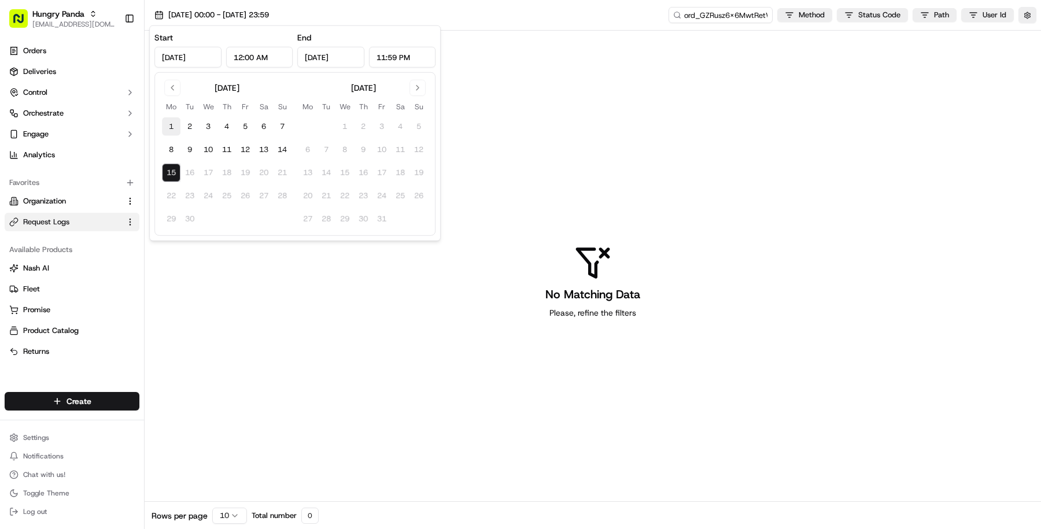
click at [164, 127] on button "1" at bounding box center [171, 126] width 19 height 19
type input "Sep 1, 2025"
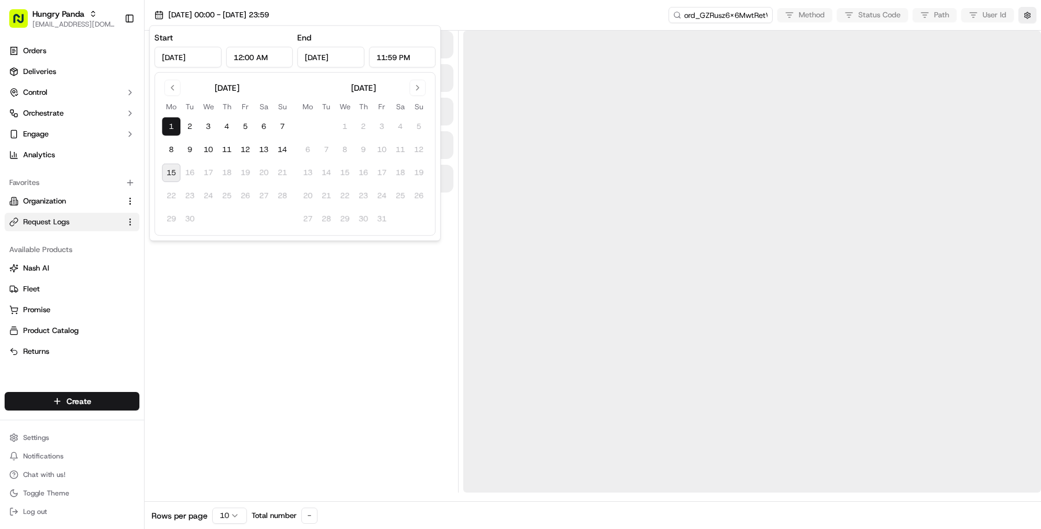
click at [171, 175] on button "15" at bounding box center [171, 173] width 19 height 19
type input "Sep 15, 2025"
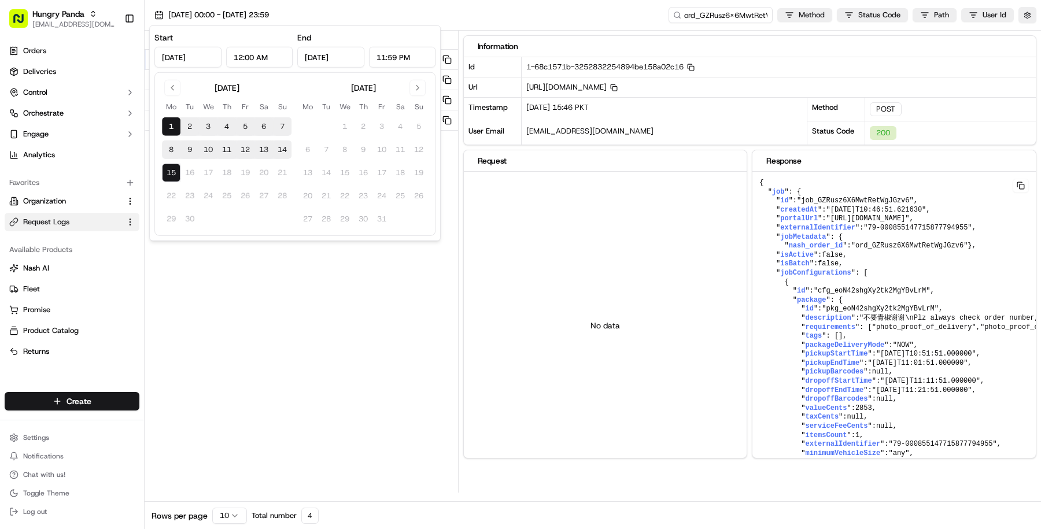
click at [323, 284] on div "Status Method URL 200 POST /v1/order/ord_GZRusz6X6MwtRetWgJGzv6/autodispatch 10…" at bounding box center [301, 262] width 313 height 462
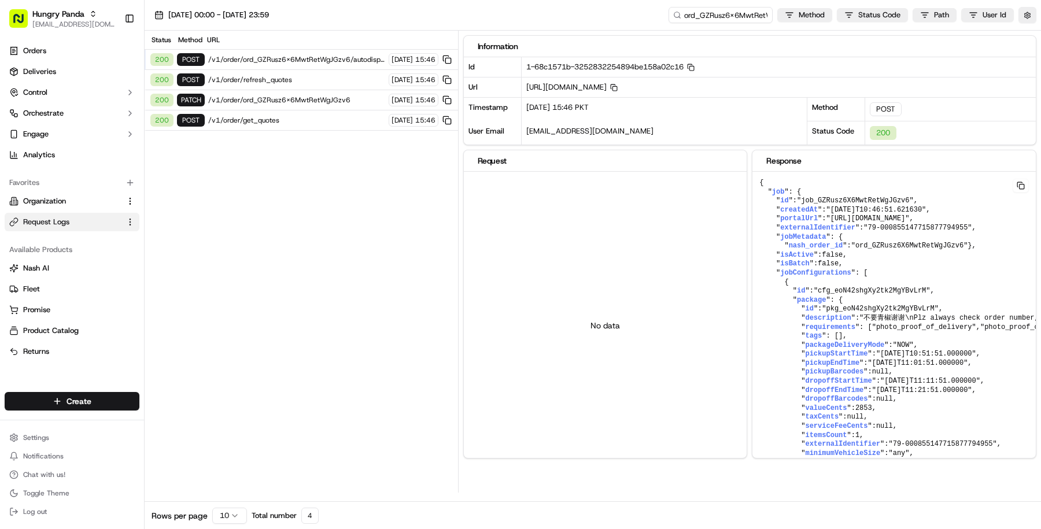
click at [309, 120] on span "/v1/order/get_quotes" at bounding box center [296, 120] width 177 height 9
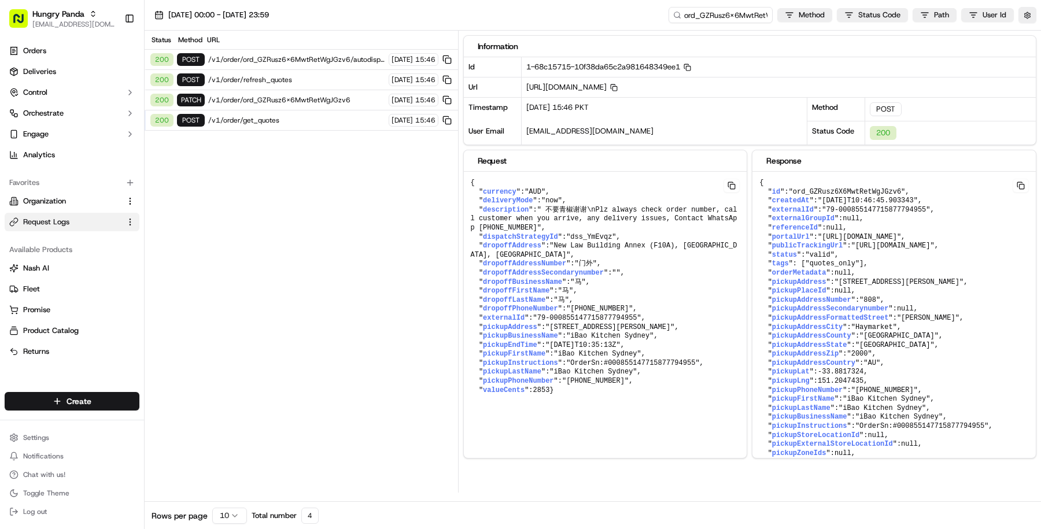
click at [321, 98] on span "/v1/order/ord_GZRusz6X6MwtRetWgJGzv6" at bounding box center [296, 99] width 177 height 9
click at [321, 116] on span "/v1/order/get_quotes" at bounding box center [296, 120] width 177 height 9
click at [323, 78] on span "/v1/order/refresh_quotes" at bounding box center [296, 79] width 177 height 9
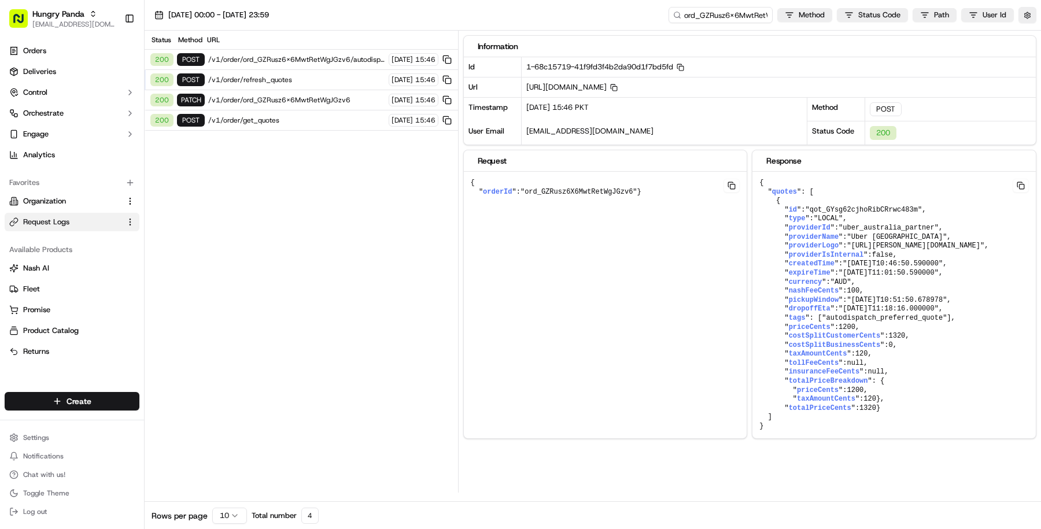
click at [323, 55] on span "/v1/order/ord_GZRusz6X6MwtRetWgJGzv6/autodispatch" at bounding box center [296, 59] width 177 height 9
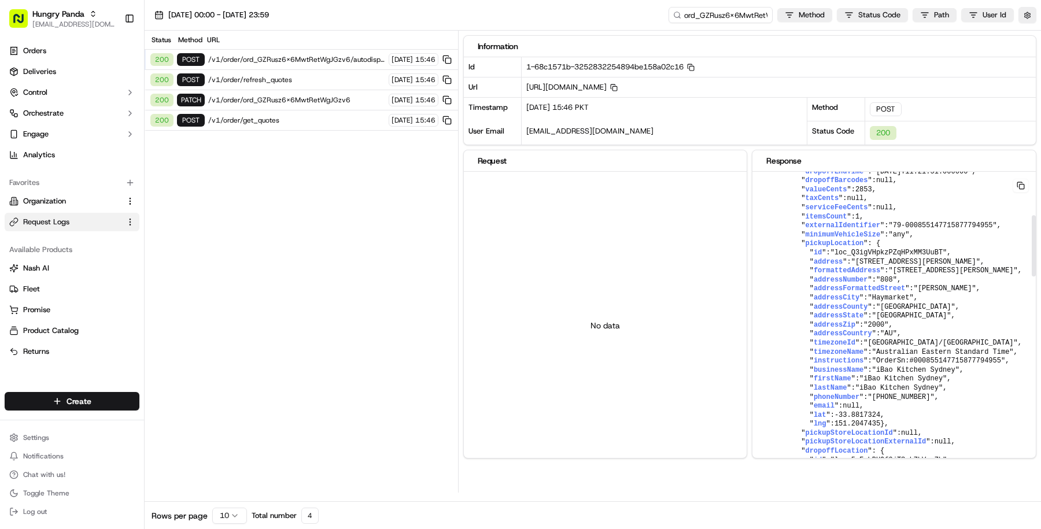
scroll to position [227, 0]
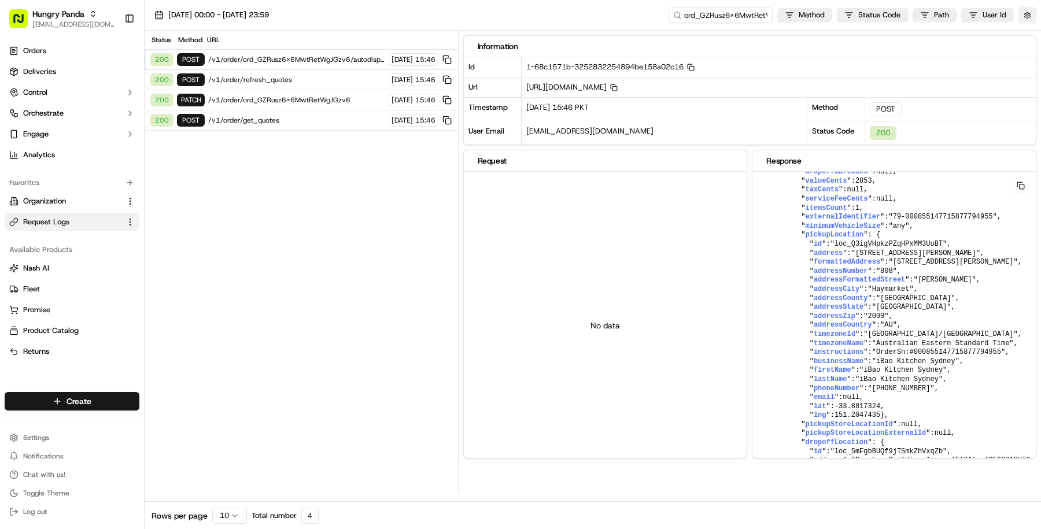
click at [1030, 9] on button "button" at bounding box center [1027, 15] width 18 height 16
click at [1025, 32] on button "Display Only Provider Logs" at bounding box center [1028, 35] width 9 height 9
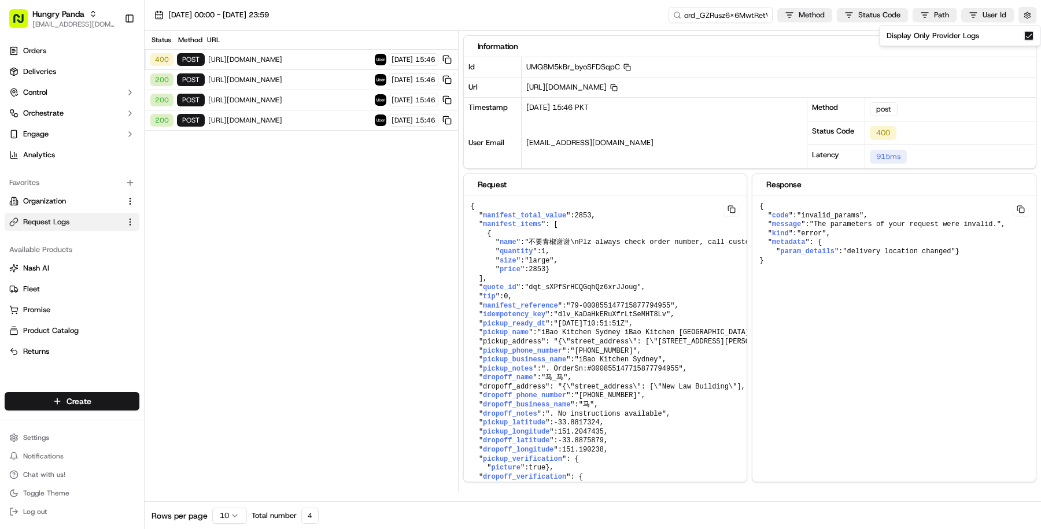
click at [289, 112] on div "200 post https://api.uber.com/v1/customers/8b3409c5-ab5e-4758-a2e4-54f97f4eea88…" at bounding box center [301, 120] width 313 height 20
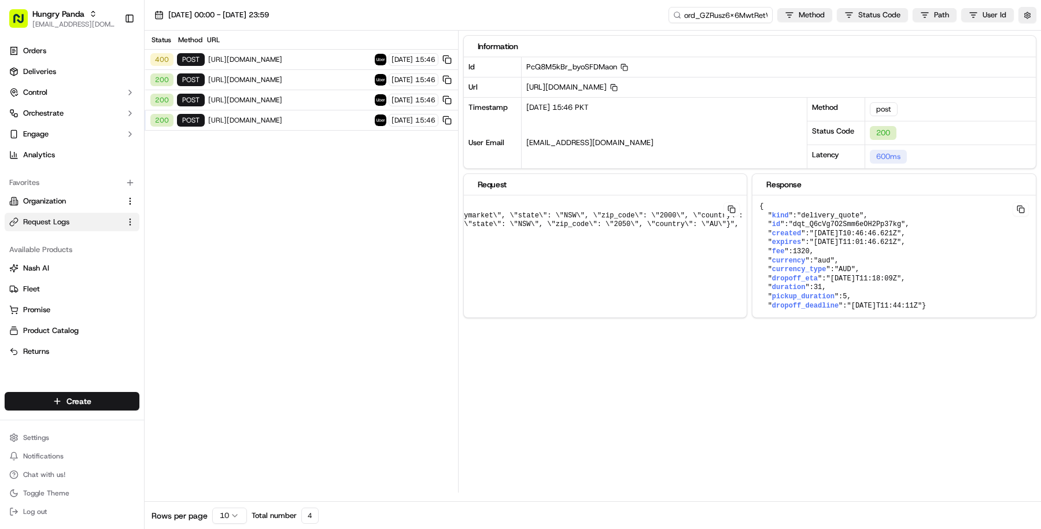
scroll to position [0, 0]
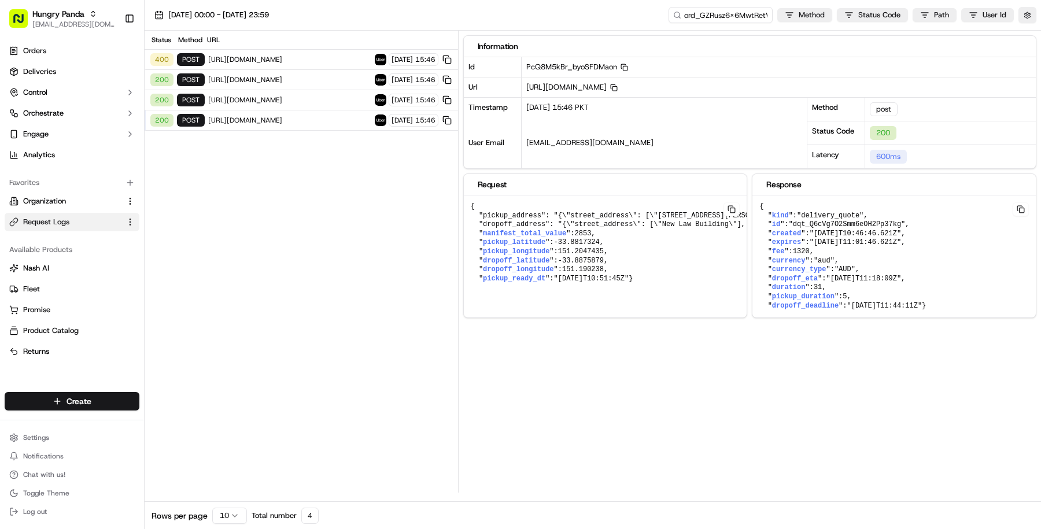
click at [318, 97] on span "https://api.uber.com/v1/customers/8b3409c5-ab5e-4758-a2e4-54f97f4eea88/delivery…" at bounding box center [289, 99] width 163 height 9
click at [253, 75] on span "https://api.uber.com/v1/customers/8b3409c5-ab5e-4758-a2e4-54f97f4eea88/delivery…" at bounding box center [289, 79] width 163 height 9
click at [320, 92] on div "200 post https://api.uber.com/v1/customers/8b3409c5-ab5e-4758-a2e4-54f97f4eea88…" at bounding box center [301, 100] width 313 height 20
click at [320, 120] on span "https://api.uber.com/v1/customers/8b3409c5-ab5e-4758-a2e4-54f97f4eea88/delivery…" at bounding box center [289, 120] width 163 height 9
click at [316, 106] on div "200 post https://api.uber.com/v1/customers/8b3409c5-ab5e-4758-a2e4-54f97f4eea88…" at bounding box center [301, 100] width 313 height 20
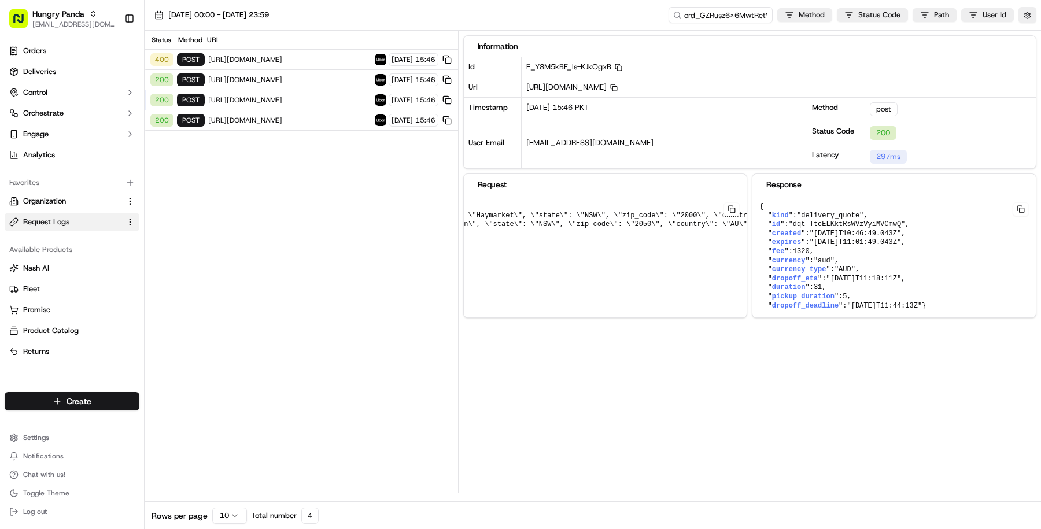
scroll to position [0, 394]
click at [313, 79] on span "https://api.uber.com/v1/customers/8b3409c5-ab5e-4758-a2e4-54f97f4eea88/delivery…" at bounding box center [289, 79] width 163 height 9
click at [313, 95] on span "https://api.uber.com/v1/customers/8b3409c5-ab5e-4758-a2e4-54f97f4eea88/delivery…" at bounding box center [289, 99] width 163 height 9
click at [313, 110] on div "200 post https://api.uber.com/v1/customers/8b3409c5-ab5e-4758-a2e4-54f97f4eea88…" at bounding box center [301, 120] width 313 height 20
click at [312, 93] on div "200 post https://api.uber.com/v1/customers/8b3409c5-ab5e-4758-a2e4-54f97f4eea88…" at bounding box center [301, 100] width 313 height 20
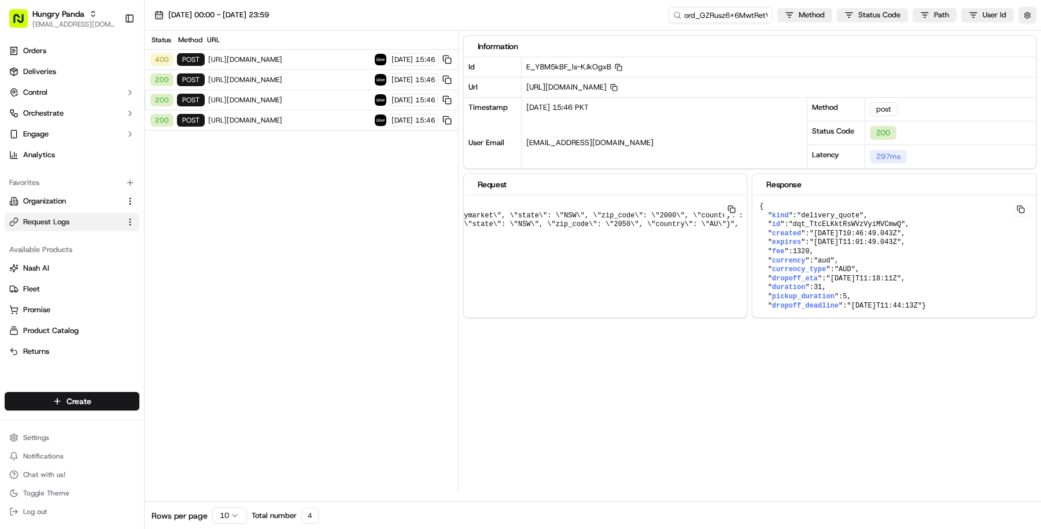
click at [311, 80] on span "https://api.uber.com/v1/customers/8b3409c5-ab5e-4758-a2e4-54f97f4eea88/delivery…" at bounding box center [289, 79] width 163 height 9
click at [306, 58] on span "https://api.uber.com/v1/customers/8b3409c5-ab5e-4758-a2e4-54f97f4eea88/deliveri…" at bounding box center [289, 59] width 163 height 9
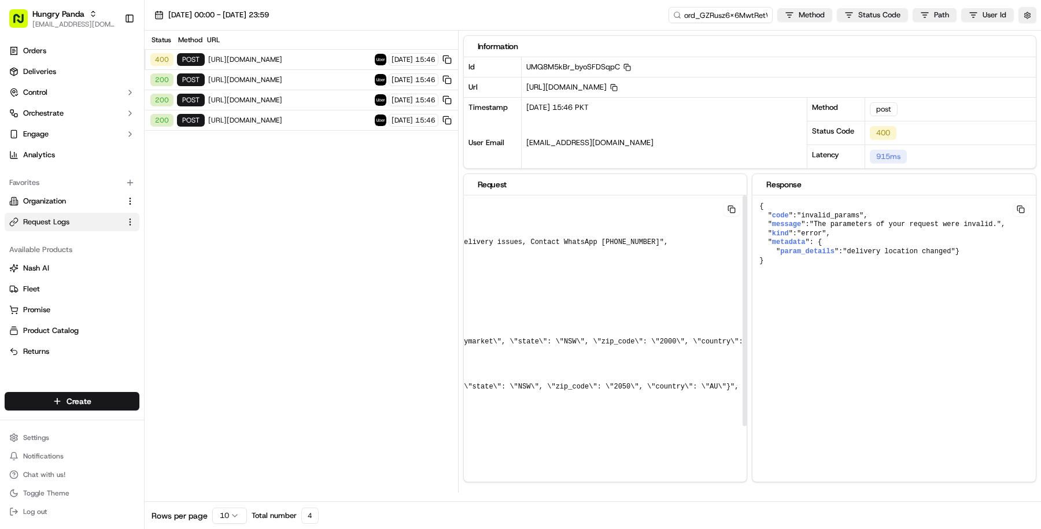
scroll to position [0, 0]
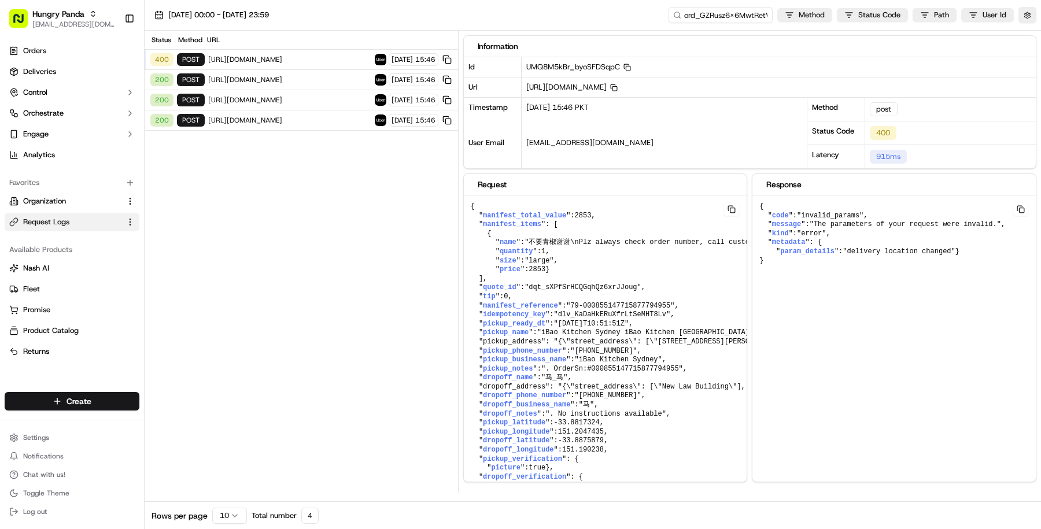
click at [329, 58] on span "https://api.uber.com/v1/customers/8b3409c5-ab5e-4758-a2e4-54f97f4eea88/deliveri…" at bounding box center [289, 59] width 163 height 9
click at [327, 80] on span "https://api.uber.com/v1/customers/8b3409c5-ab5e-4758-a2e4-54f97f4eea88/delivery…" at bounding box center [289, 79] width 163 height 9
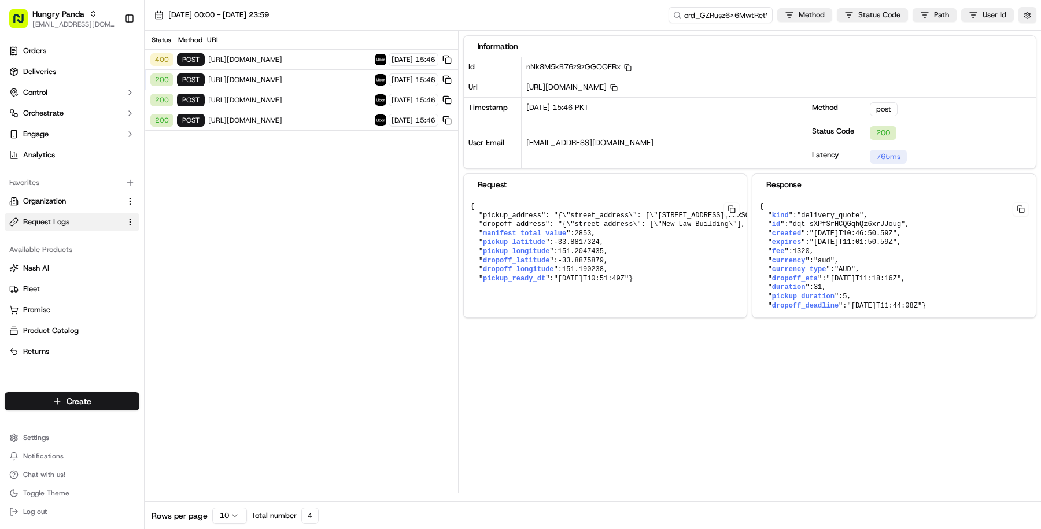
click at [257, 117] on span "https://api.uber.com/v1/customers/8b3409c5-ab5e-4758-a2e4-54f97f4eea88/delivery…" at bounding box center [289, 120] width 163 height 9
click at [268, 103] on div "200 post https://api.uber.com/v1/customers/8b3409c5-ab5e-4758-a2e4-54f97f4eea88…" at bounding box center [301, 100] width 313 height 20
click at [267, 90] on div "200 post https://api.uber.com/v1/customers/8b3409c5-ab5e-4758-a2e4-54f97f4eea88…" at bounding box center [301, 100] width 313 height 20
click at [267, 72] on div "200 post https://api.uber.com/v1/customers/8b3409c5-ab5e-4758-a2e4-54f97f4eea88…" at bounding box center [301, 80] width 313 height 20
click at [264, 64] on div "400 post https://api.uber.com/v1/customers/8b3409c5-ab5e-4758-a2e4-54f97f4eea88…" at bounding box center [301, 60] width 313 height 20
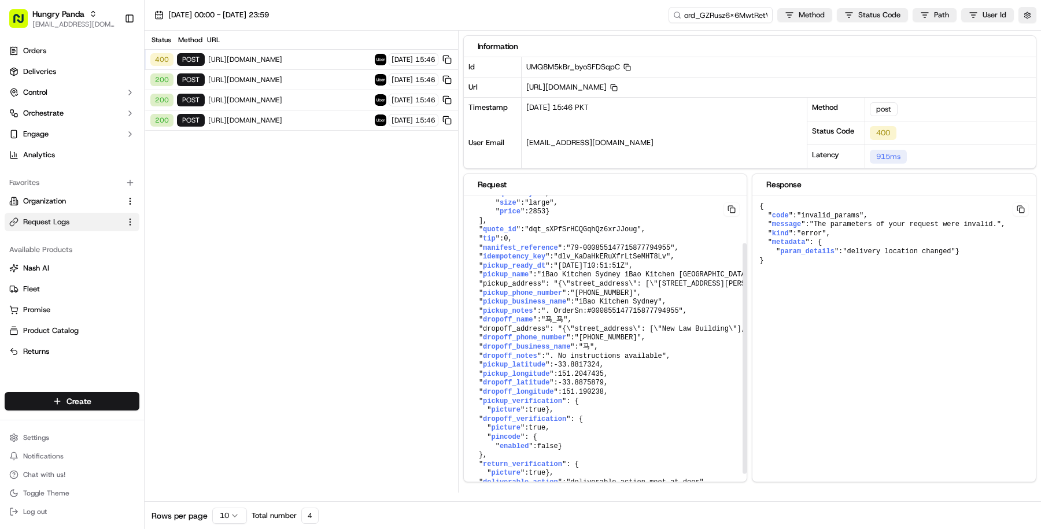
scroll to position [65, 0]
click at [337, 61] on span "https://api.uber.com/v1/customers/8b3409c5-ab5e-4758-a2e4-54f97f4eea88/deliveri…" at bounding box center [289, 59] width 163 height 9
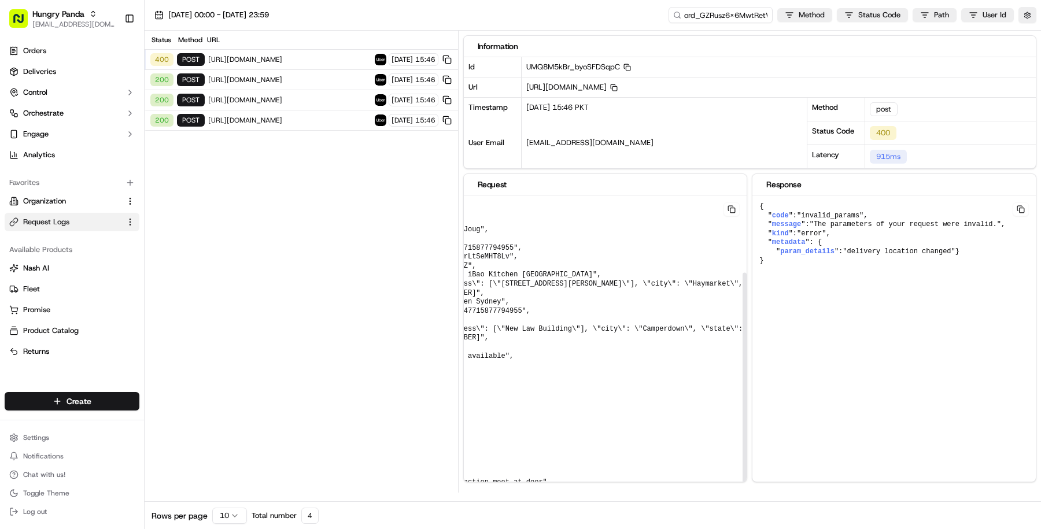
scroll to position [103, 0]
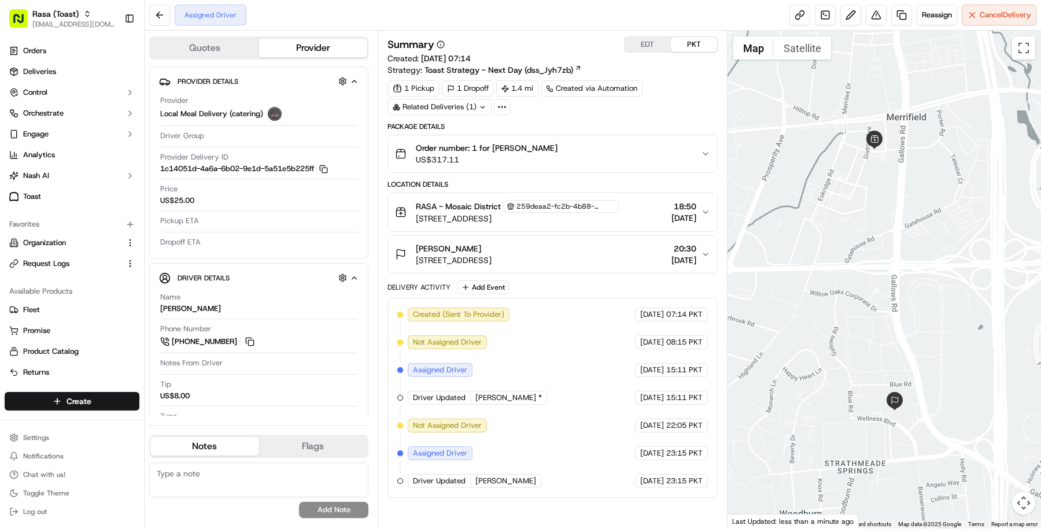
click at [471, 109] on div "Related Deliveries (1)" at bounding box center [439, 107] width 104 height 16
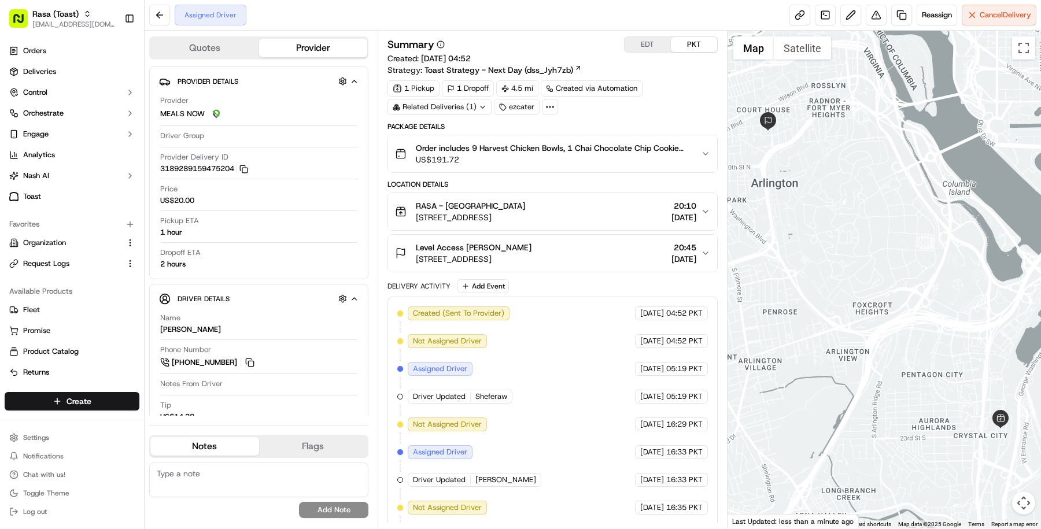
click at [647, 38] on button "EDT" at bounding box center [647, 44] width 46 height 15
click at [699, 49] on button "PKT" at bounding box center [694, 44] width 46 height 15
click at [471, 259] on span "1310 N Courthouse Rd #860, Arlington, VA 22201, USA" at bounding box center [474, 259] width 116 height 12
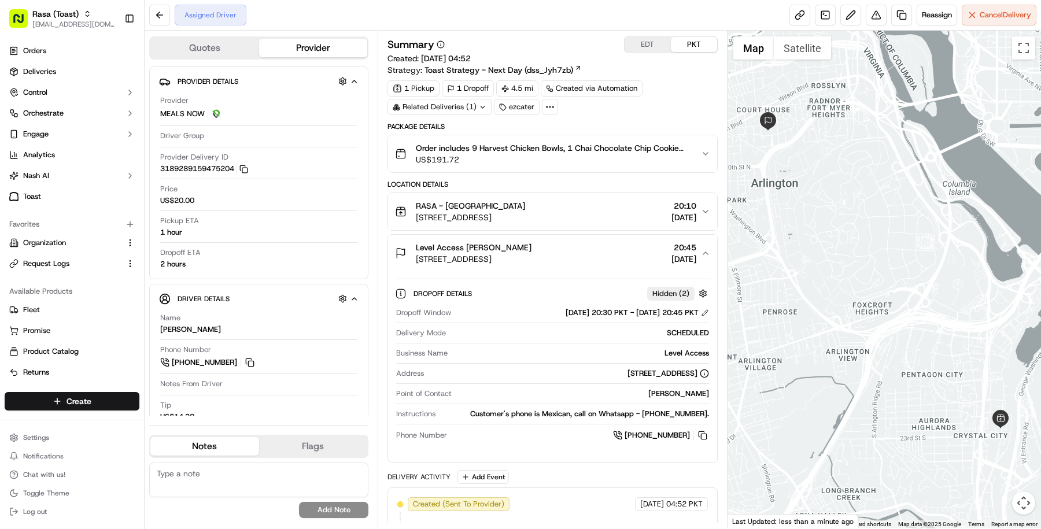
click at [471, 259] on span "1310 N Courthouse Rd #860, Arlington, VA 22201, USA" at bounding box center [474, 259] width 116 height 12
copy span "1310 N Courthouse Rd #860, Arlington, VA 22201, USA"
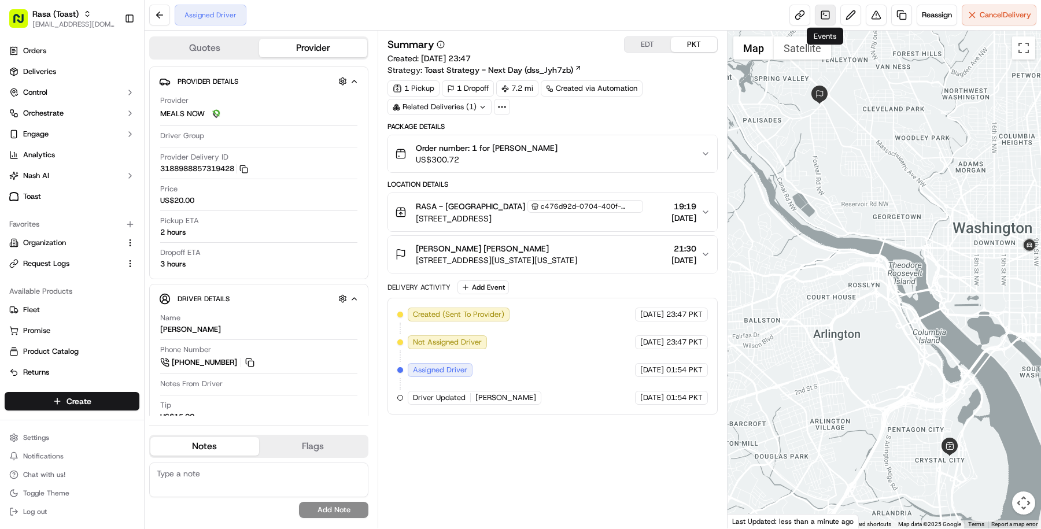
click at [816, 17] on link at bounding box center [825, 15] width 21 height 21
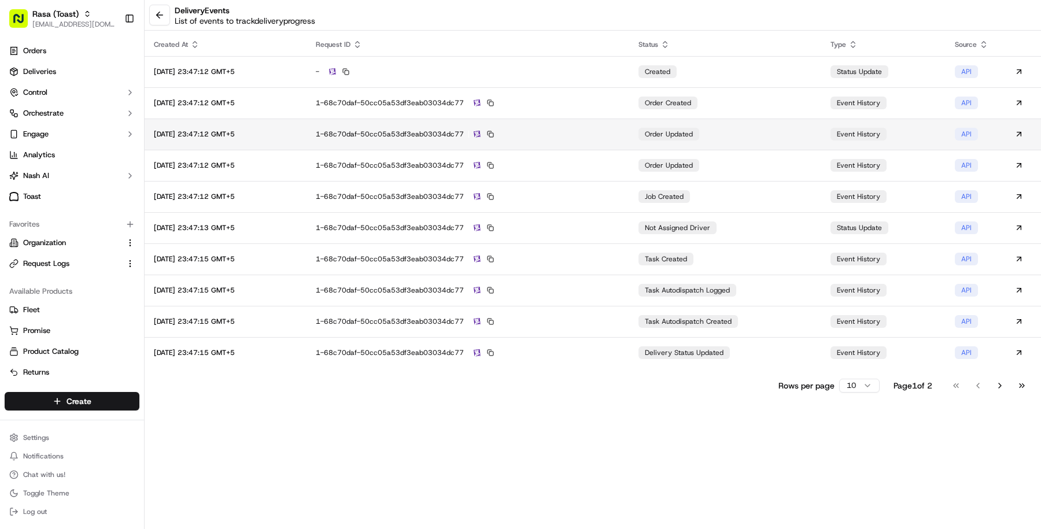
click at [608, 119] on td "1-68c70daf-50cc05a53df3eab03034dc77" at bounding box center [467, 134] width 323 height 31
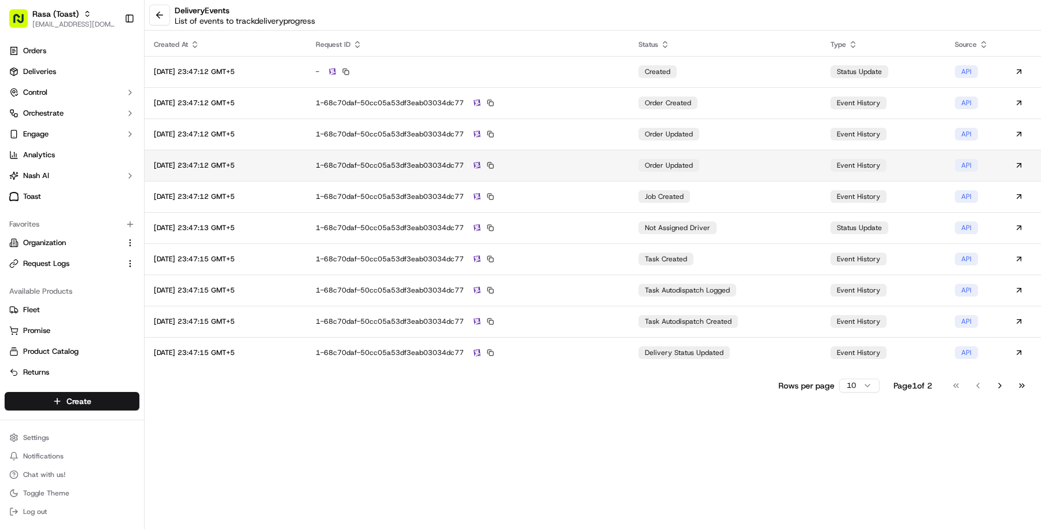
click at [593, 162] on div "1-68c70daf-50cc05a53df3eab03034dc77" at bounding box center [468, 165] width 304 height 10
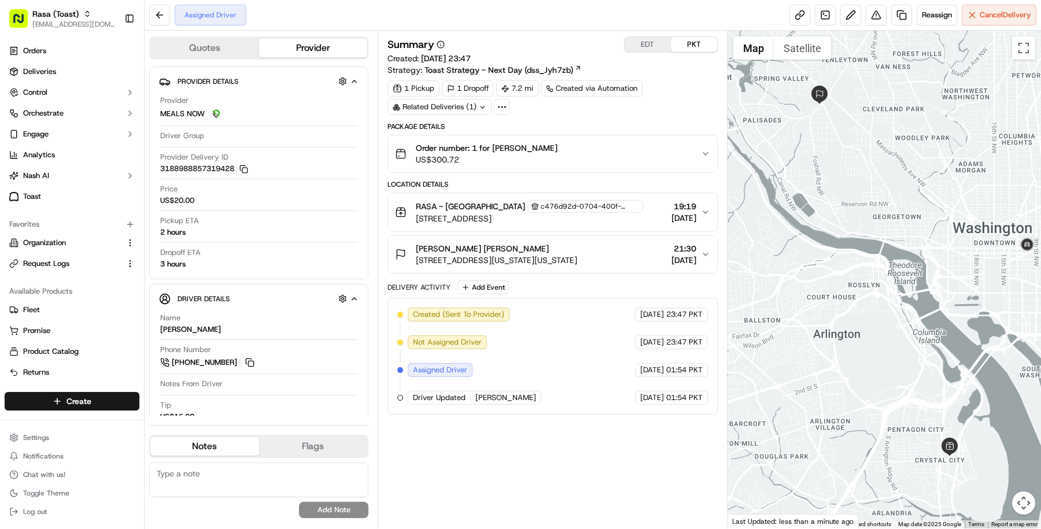
click at [650, 40] on button "EDT" at bounding box center [647, 44] width 46 height 15
click at [661, 118] on div "Summary EDT PKT Created: 14/09/2025 14:47 Strategy: Toast Strategy - Next Day (…" at bounding box center [552, 225] width 330 height 378
